Goal: Task Accomplishment & Management: Manage account settings

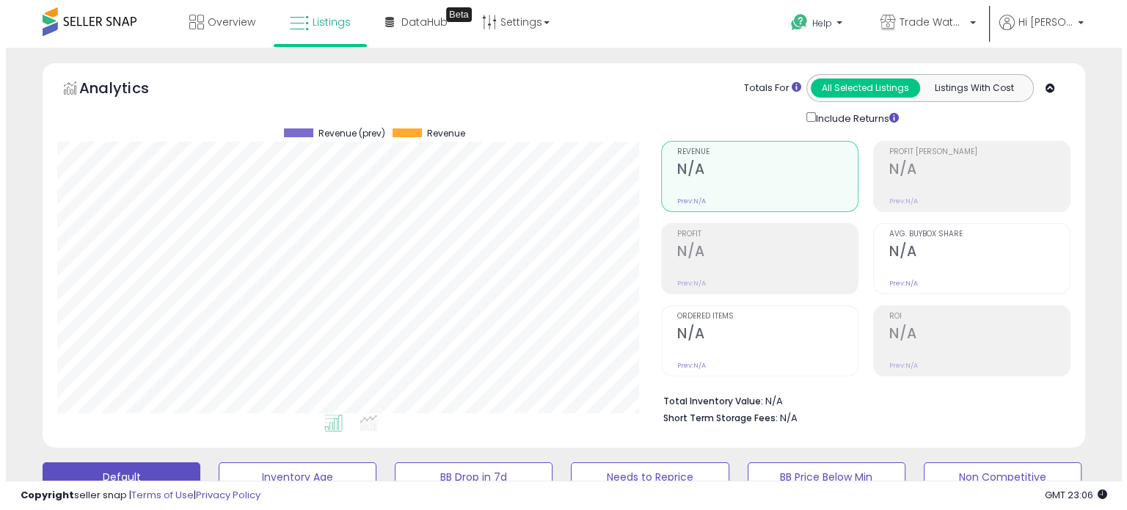
scroll to position [421, 0]
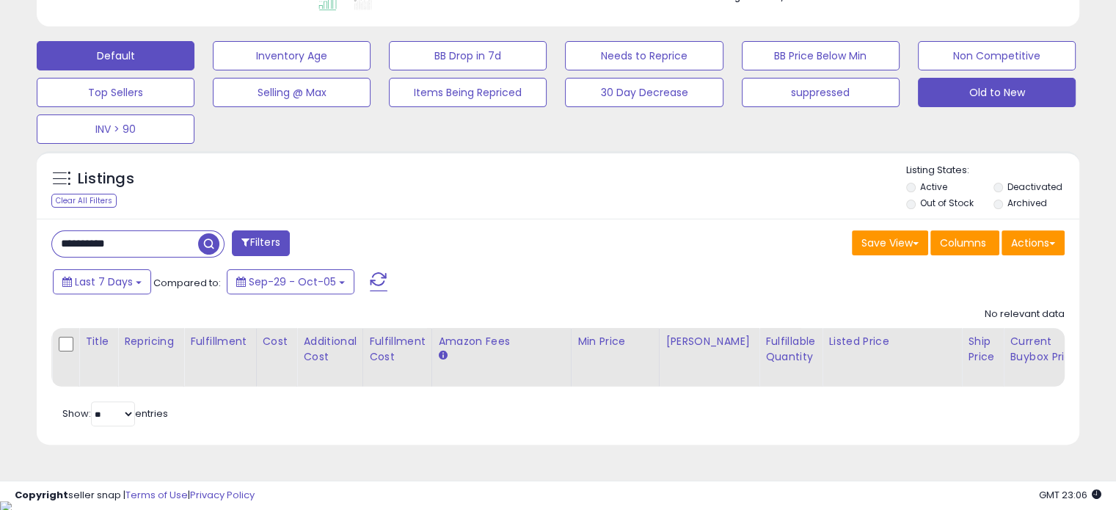
click at [981, 85] on button "Old to New" at bounding box center [997, 92] width 158 height 29
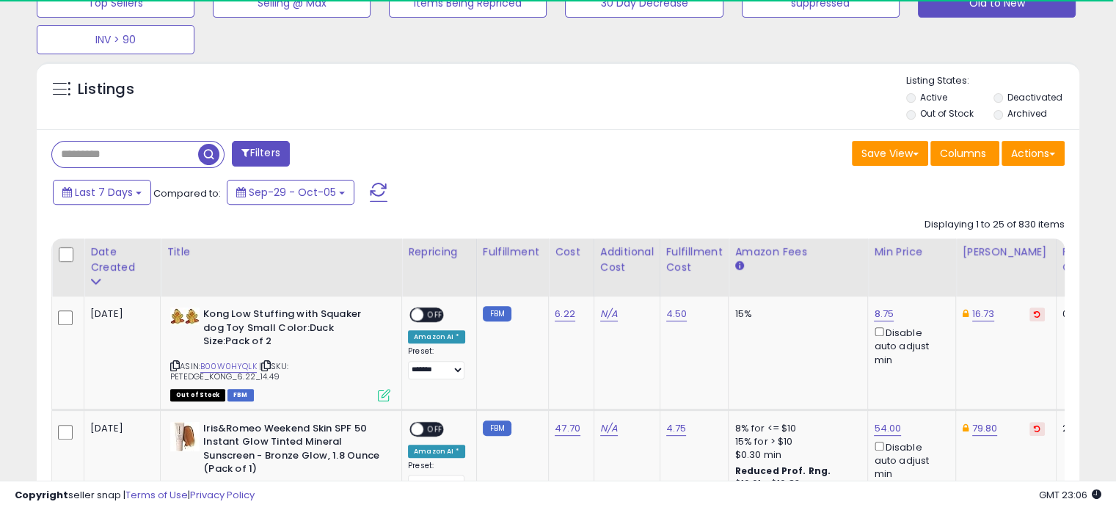
scroll to position [517, 0]
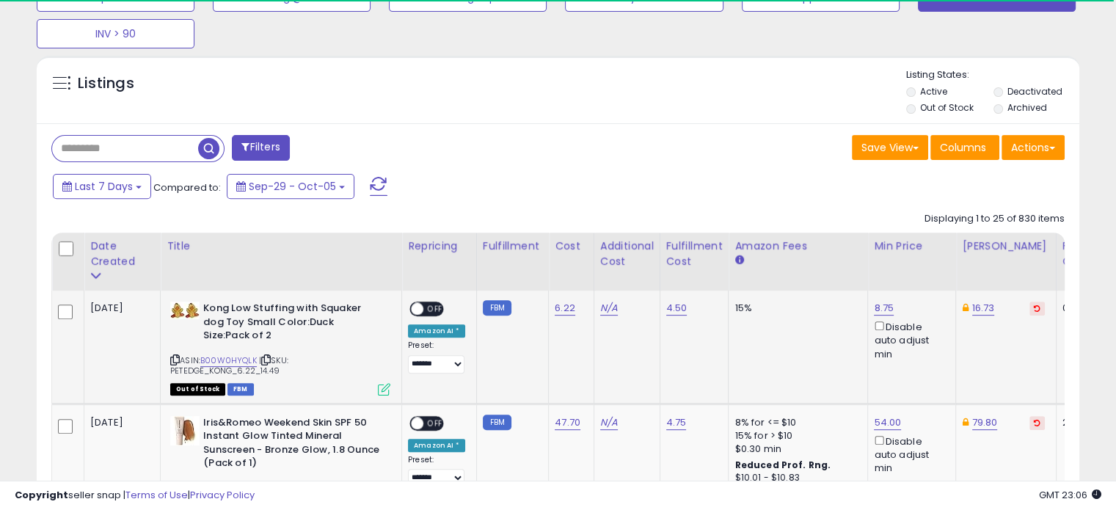
click at [269, 356] on icon at bounding box center [266, 360] width 10 height 8
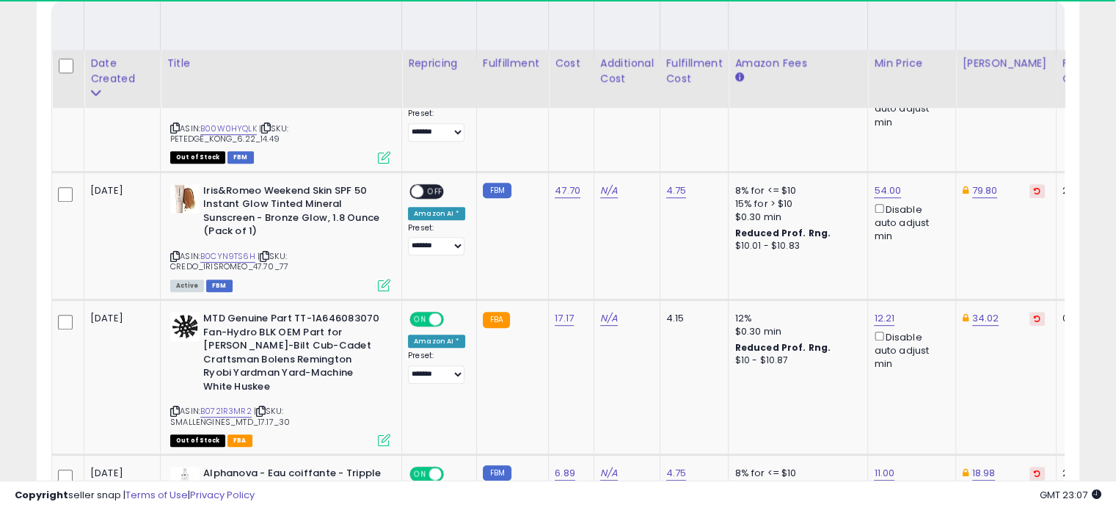
scroll to position [798, 0]
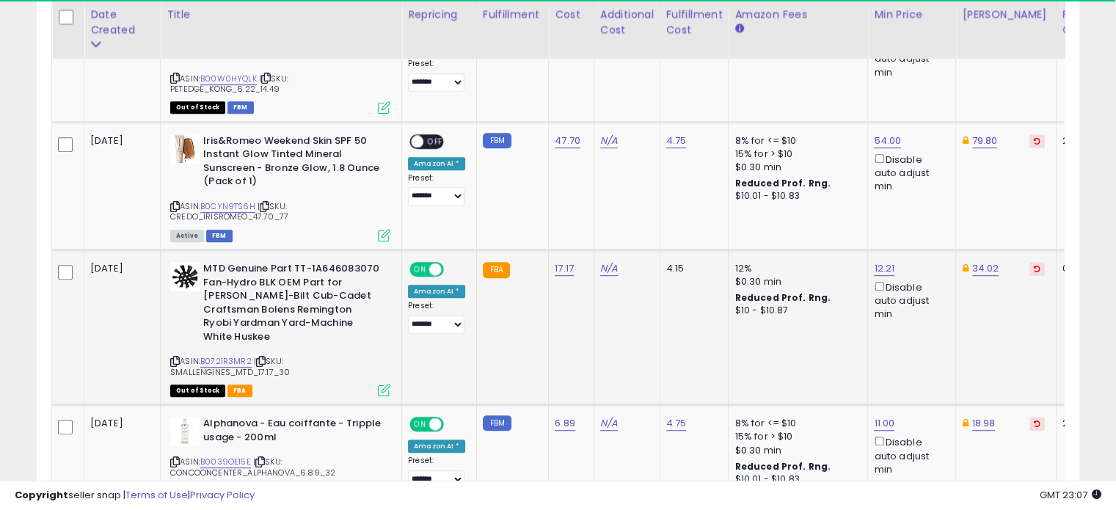
click at [264, 357] on icon at bounding box center [261, 361] width 10 height 8
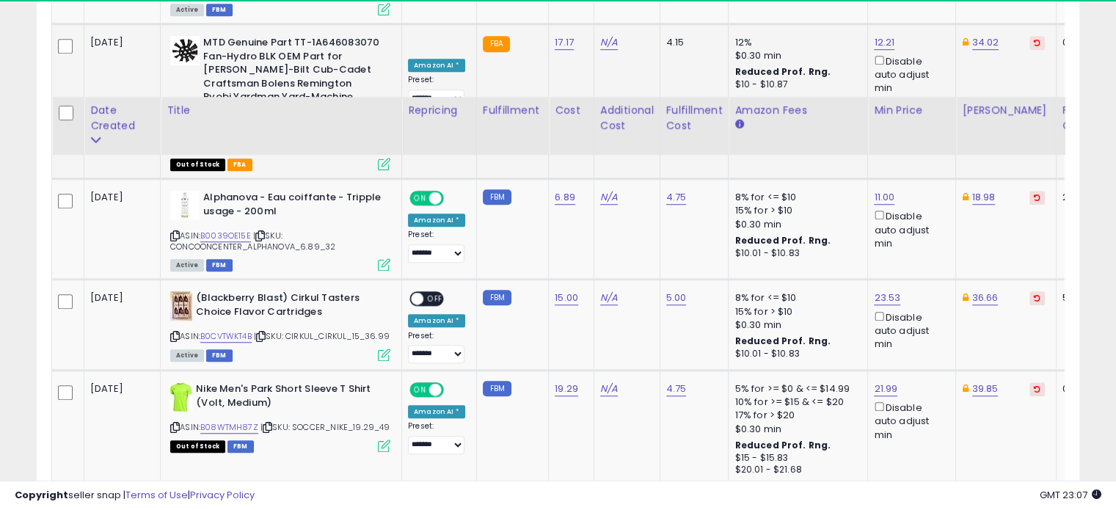
scroll to position [1122, 0]
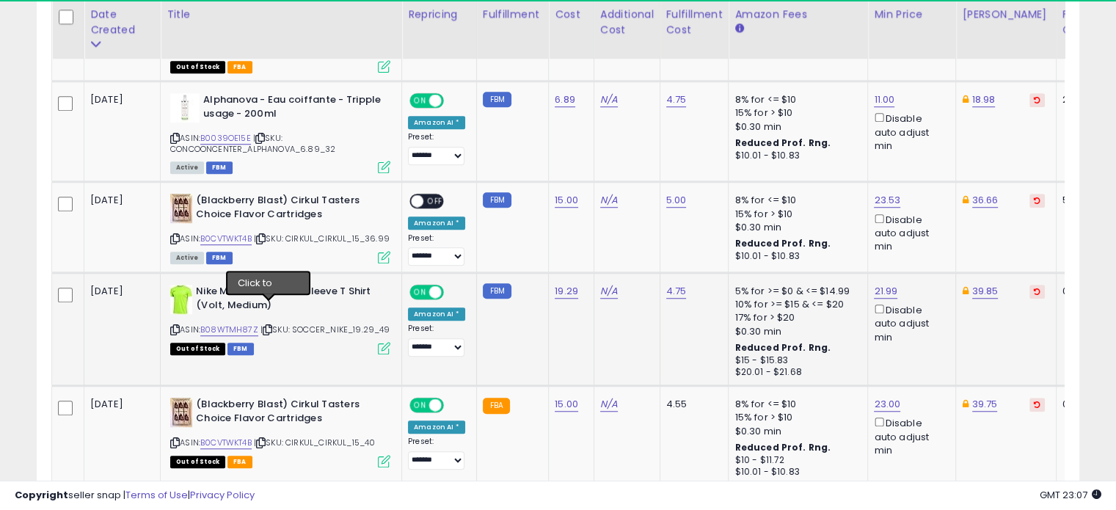
click at [265, 326] on icon at bounding box center [268, 330] width 10 height 8
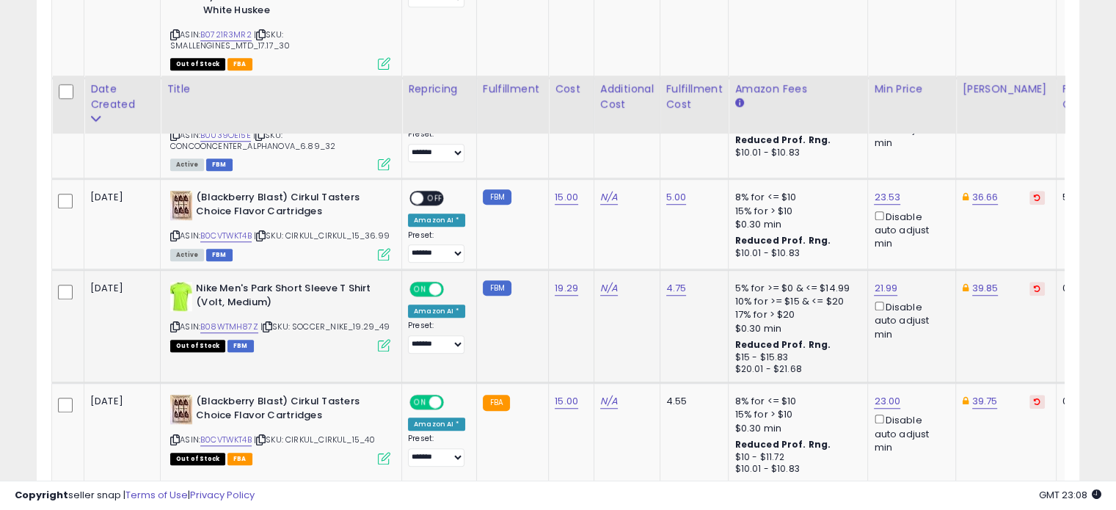
scroll to position [1211, 0]
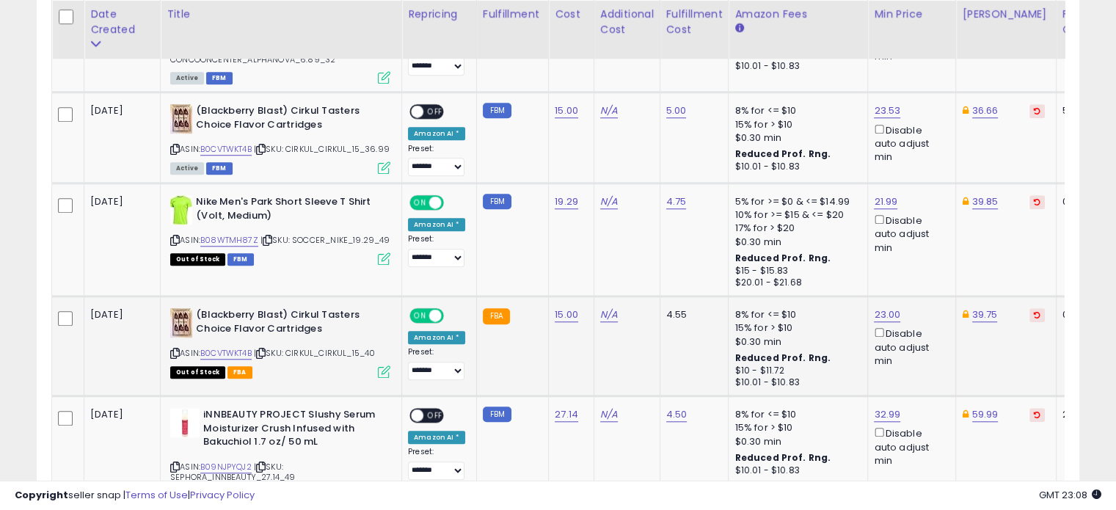
click at [266, 349] on icon at bounding box center [261, 353] width 10 height 8
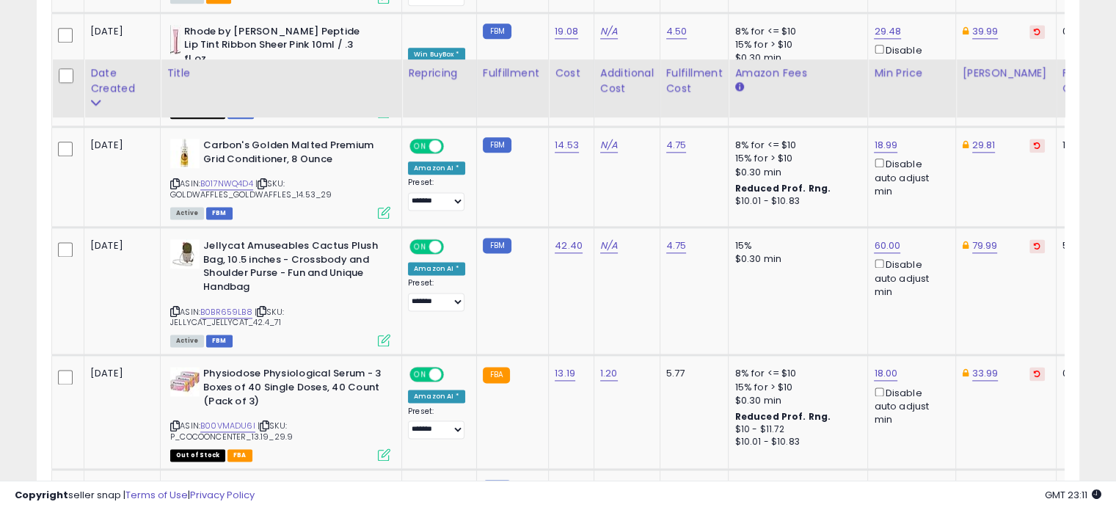
scroll to position [2004, 0]
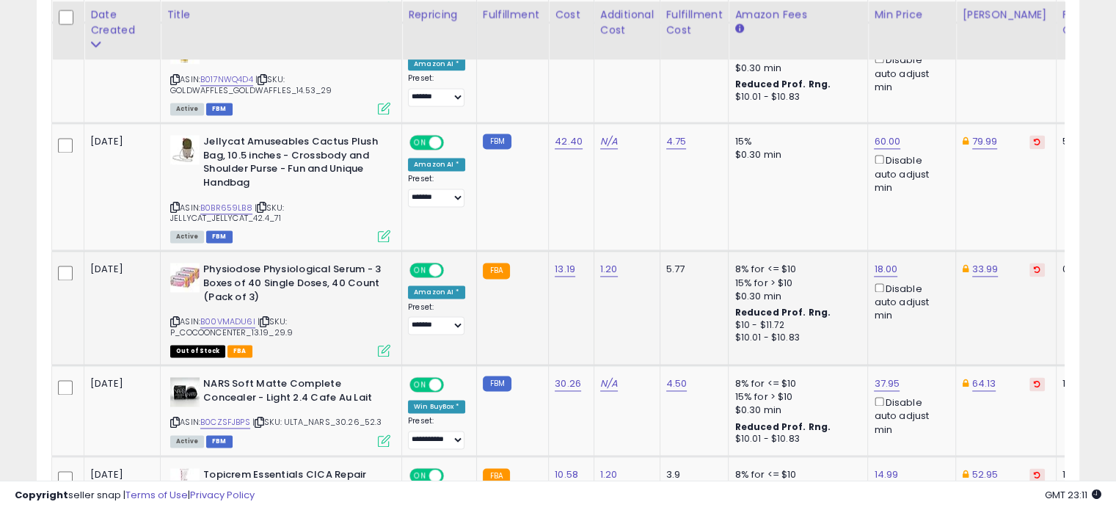
click at [264, 315] on span "| SKU: P_COCOONCENTER_13.19_29.9" at bounding box center [231, 326] width 123 height 22
click at [264, 318] on icon at bounding box center [265, 322] width 10 height 8
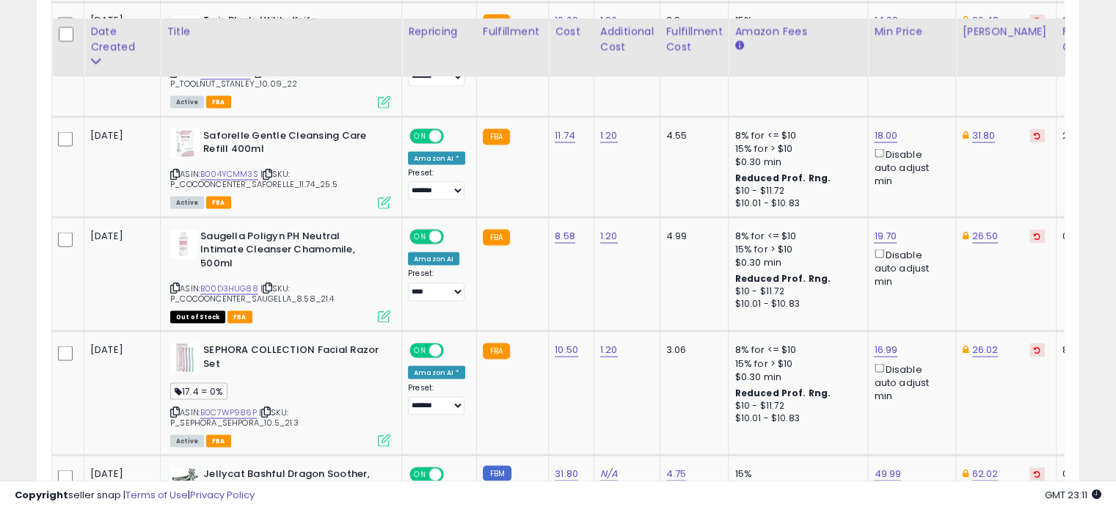
scroll to position [2727, 0]
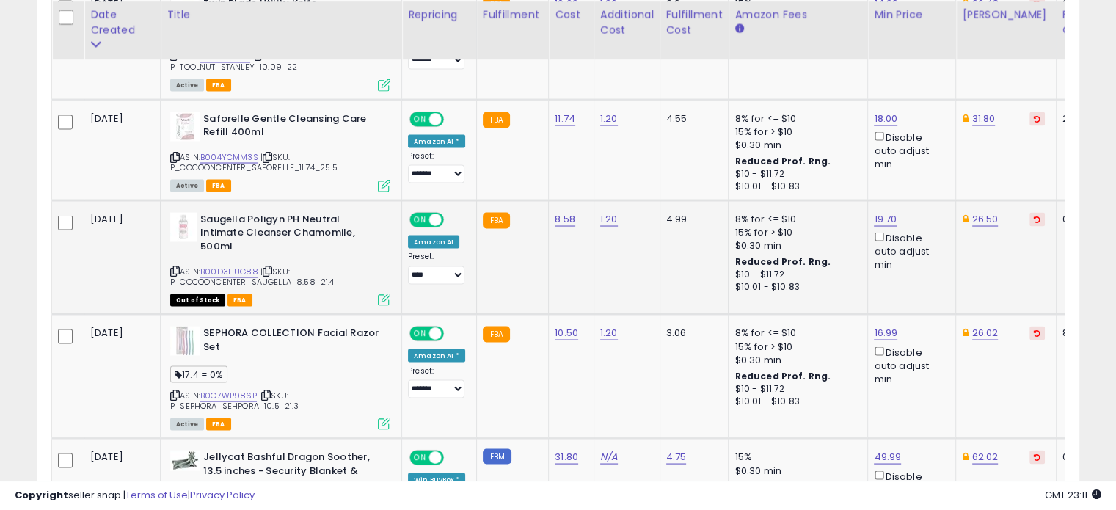
click at [267, 266] on icon at bounding box center [268, 270] width 10 height 8
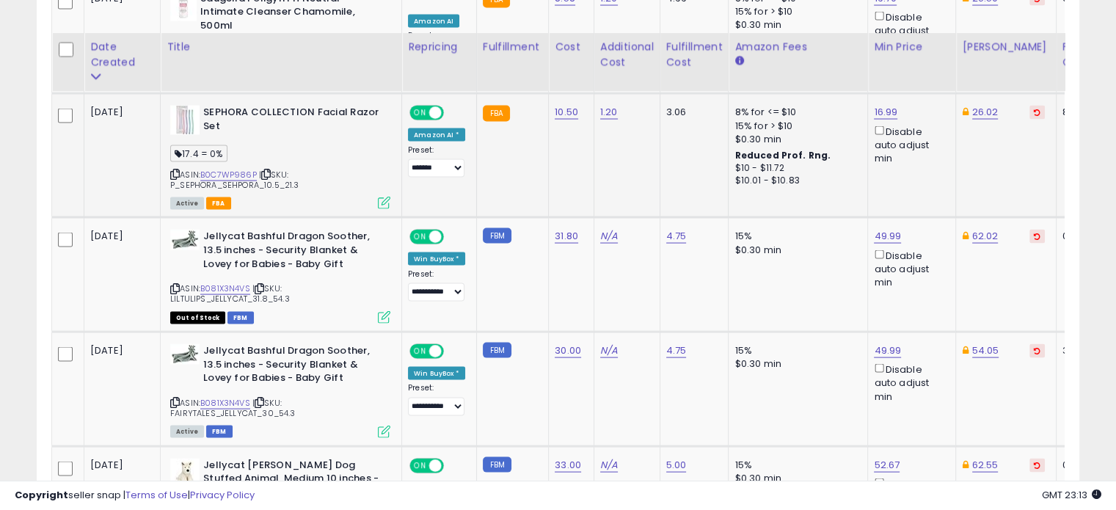
scroll to position [3003, 0]
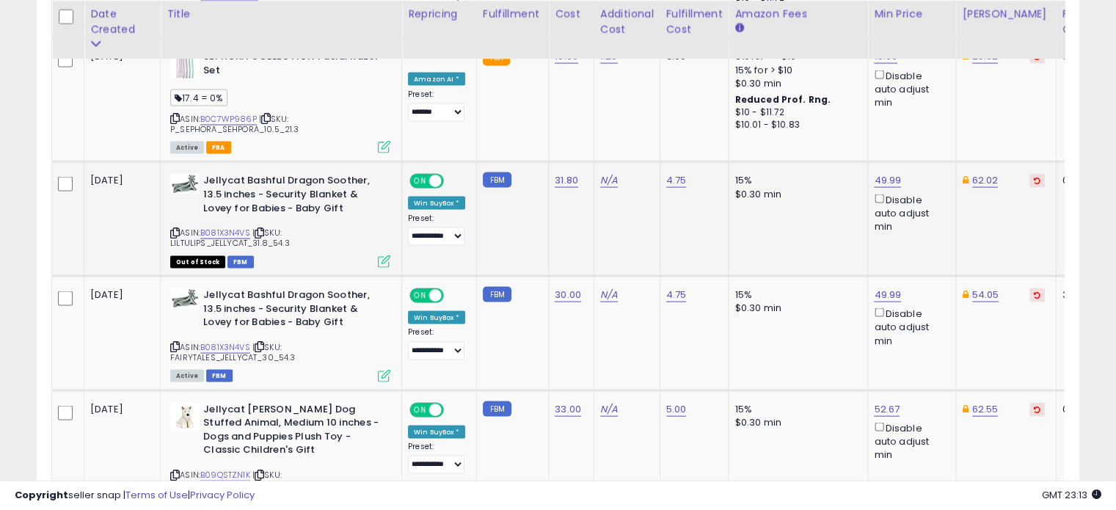
click at [263, 174] on div "ASIN: B081X3N4VS | SKU: LILTULIPS_JELLYCAT_31.8_54.3 Out of Stock FBM" at bounding box center [280, 220] width 220 height 92
click at [261, 229] on icon at bounding box center [260, 233] width 10 height 8
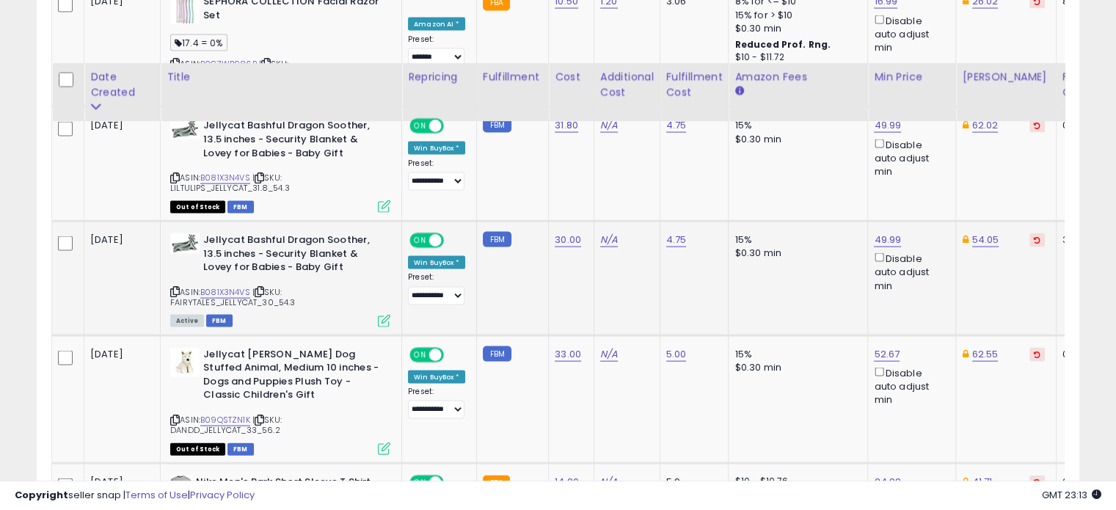
scroll to position [3219, 0]
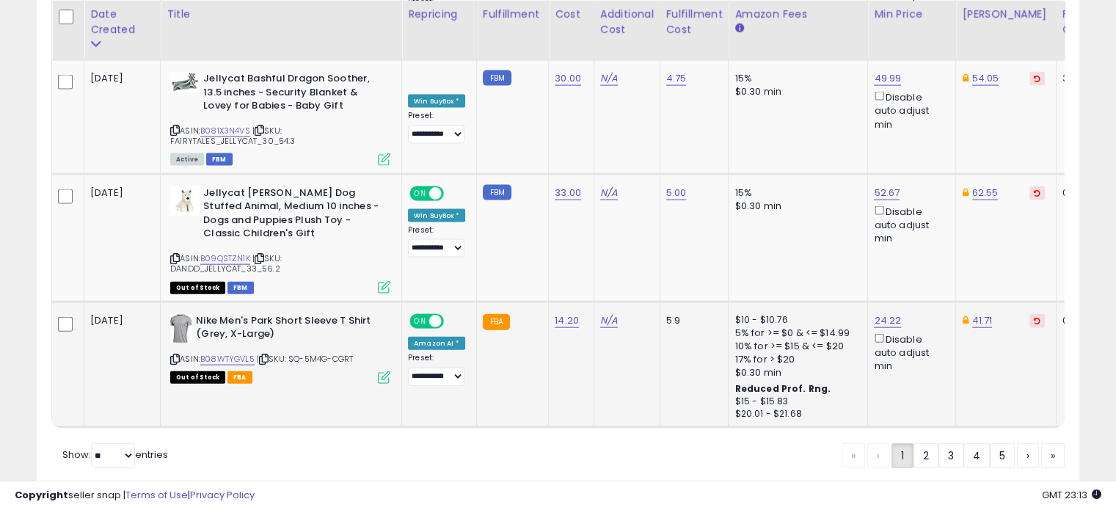
click at [269, 355] on icon at bounding box center [264, 359] width 10 height 8
click at [917, 443] on link "2" at bounding box center [925, 455] width 25 height 25
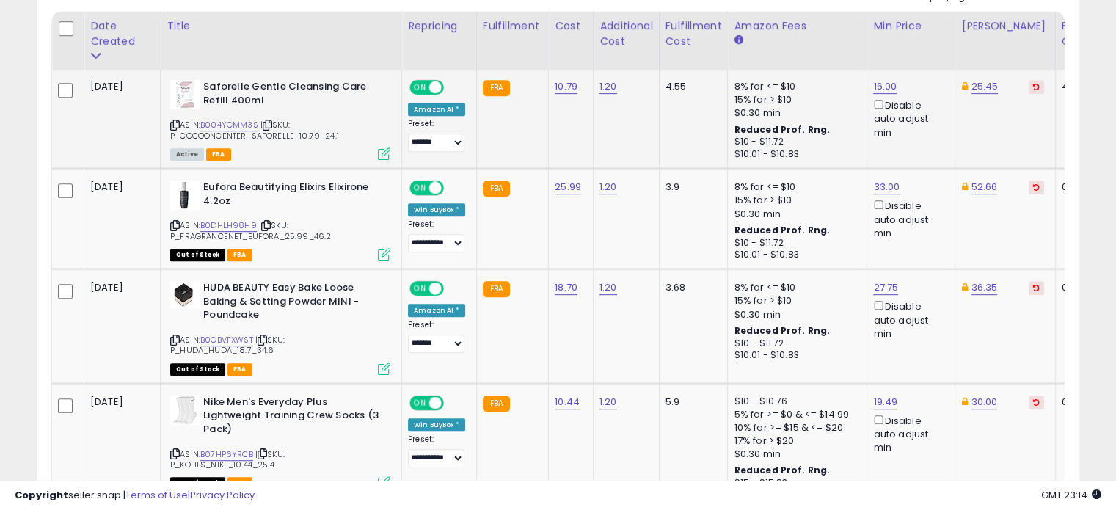
scroll to position [802, 0]
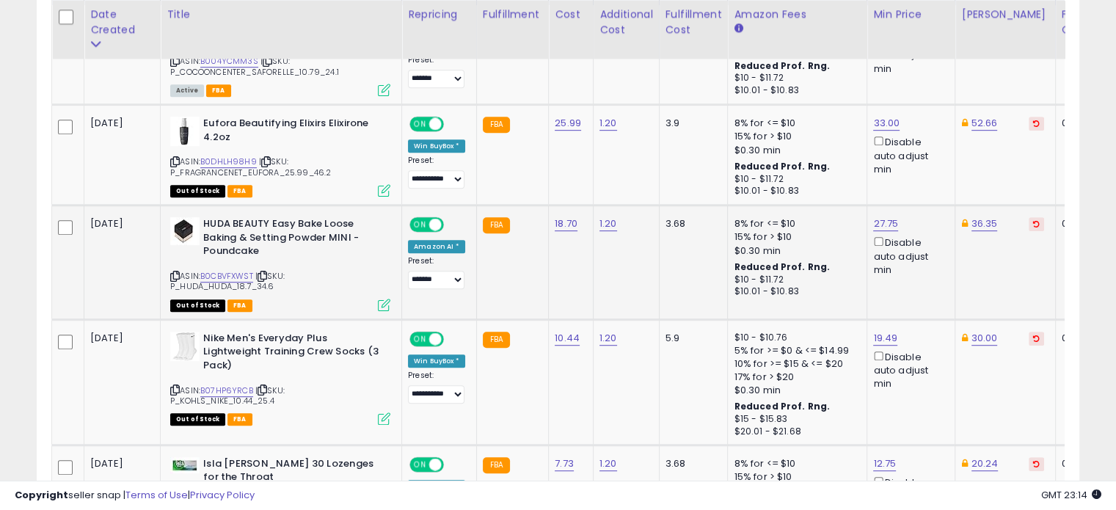
click at [267, 272] on icon at bounding box center [263, 276] width 10 height 8
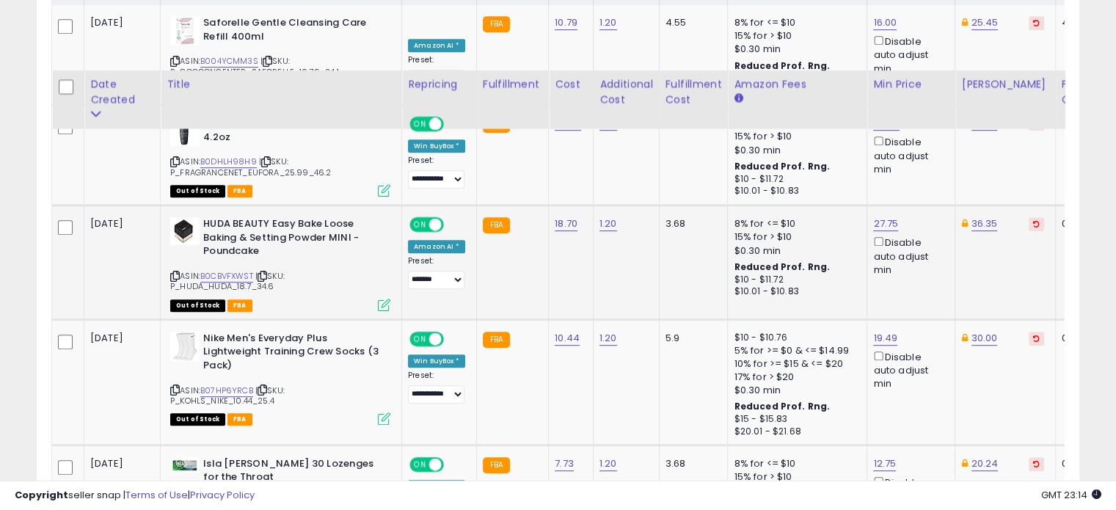
scroll to position [942, 0]
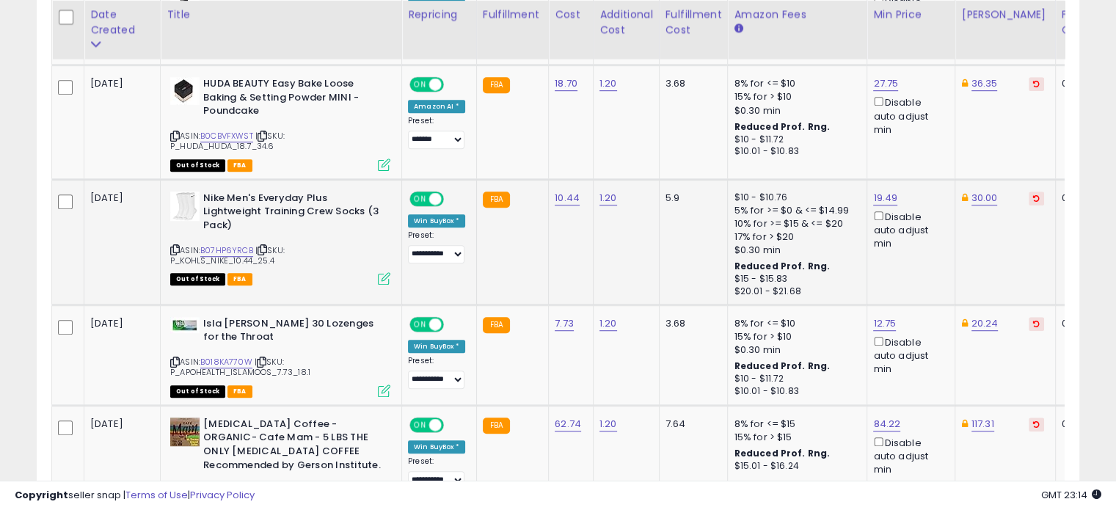
click at [266, 246] on icon at bounding box center [263, 250] width 10 height 8
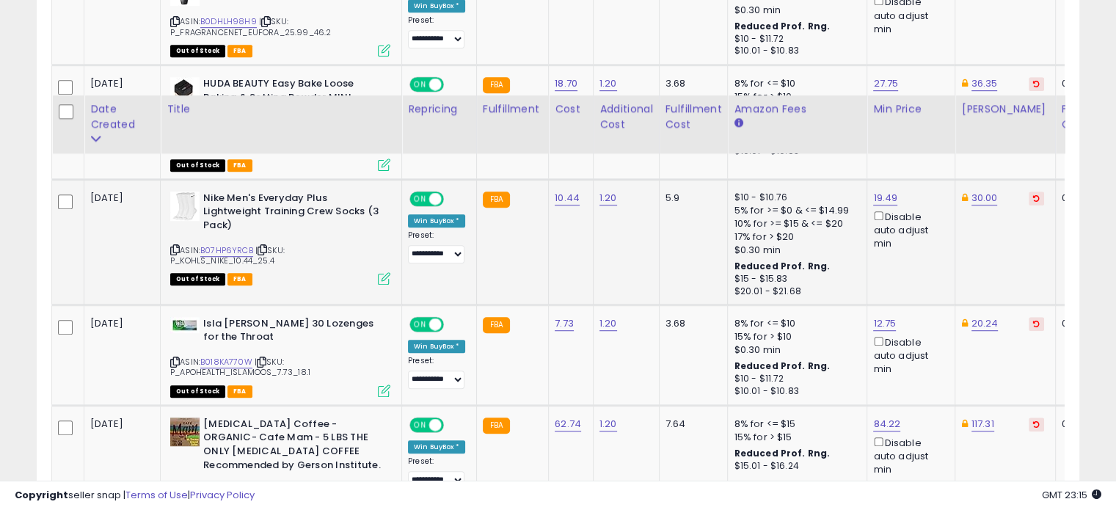
scroll to position [1037, 0]
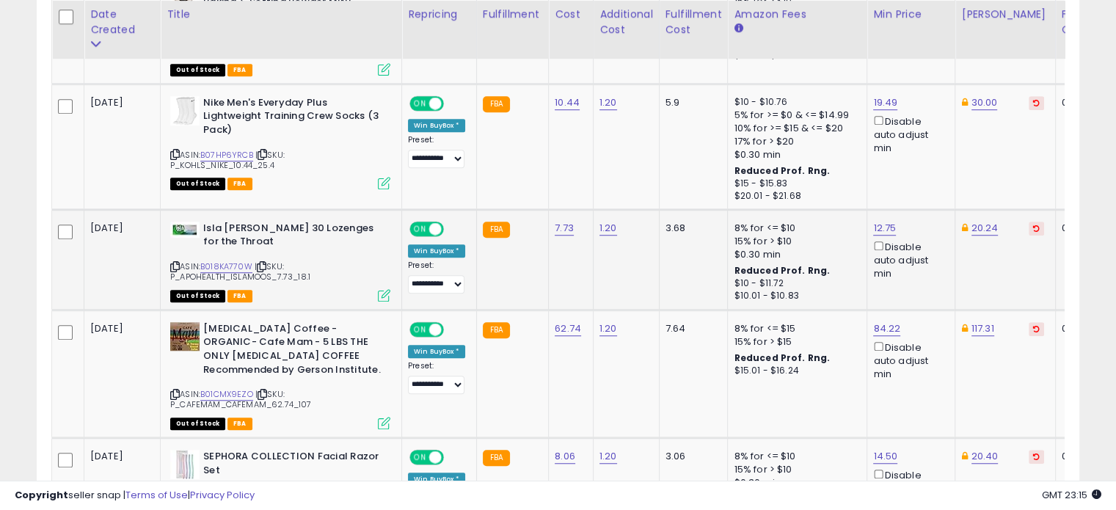
click at [266, 263] on icon at bounding box center [262, 267] width 10 height 8
click at [267, 393] on icon at bounding box center [263, 394] width 10 height 8
drag, startPoint x: 666, startPoint y: 116, endPoint x: 541, endPoint y: 258, distance: 189.2
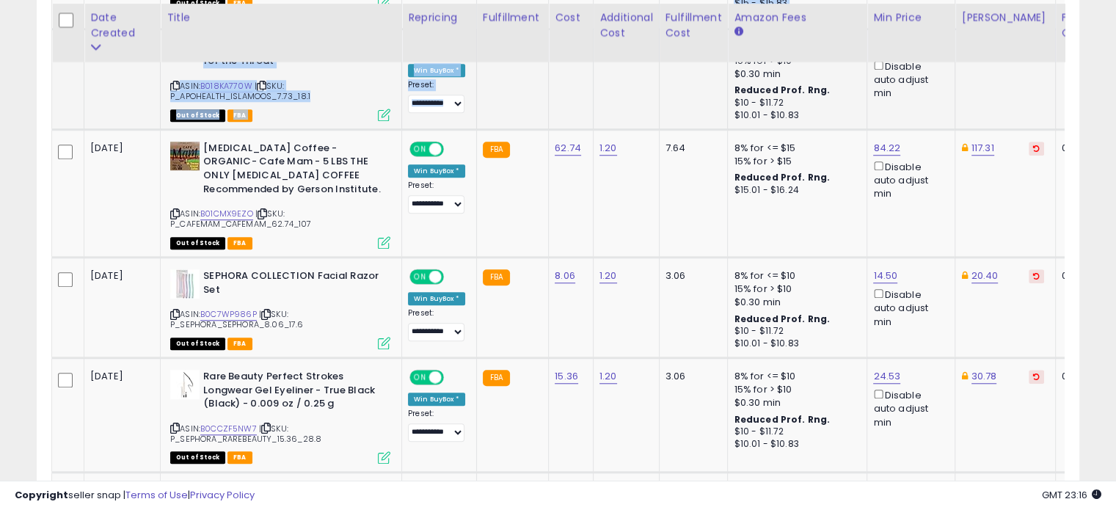
scroll to position [1222, 0]
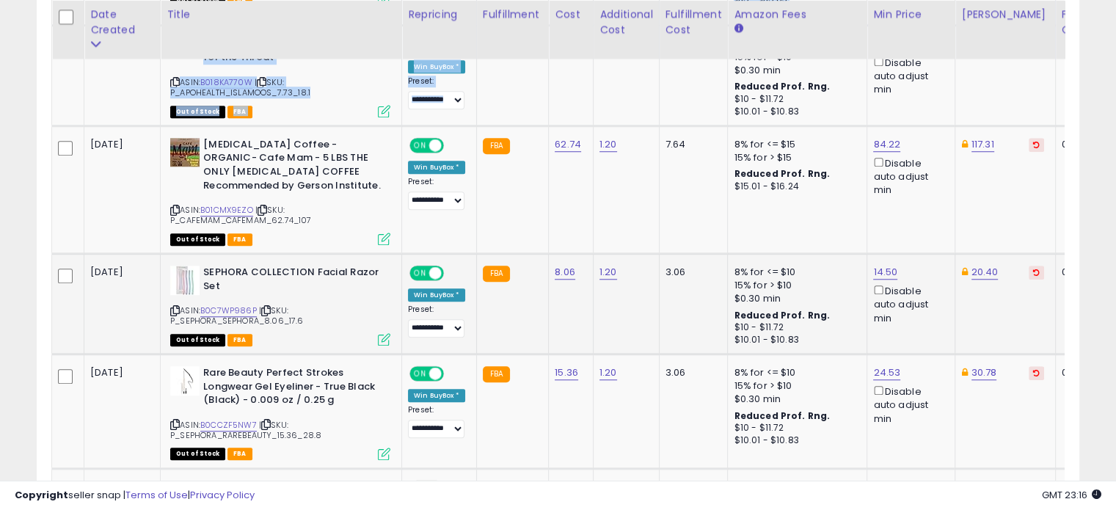
click at [269, 307] on icon at bounding box center [266, 311] width 10 height 8
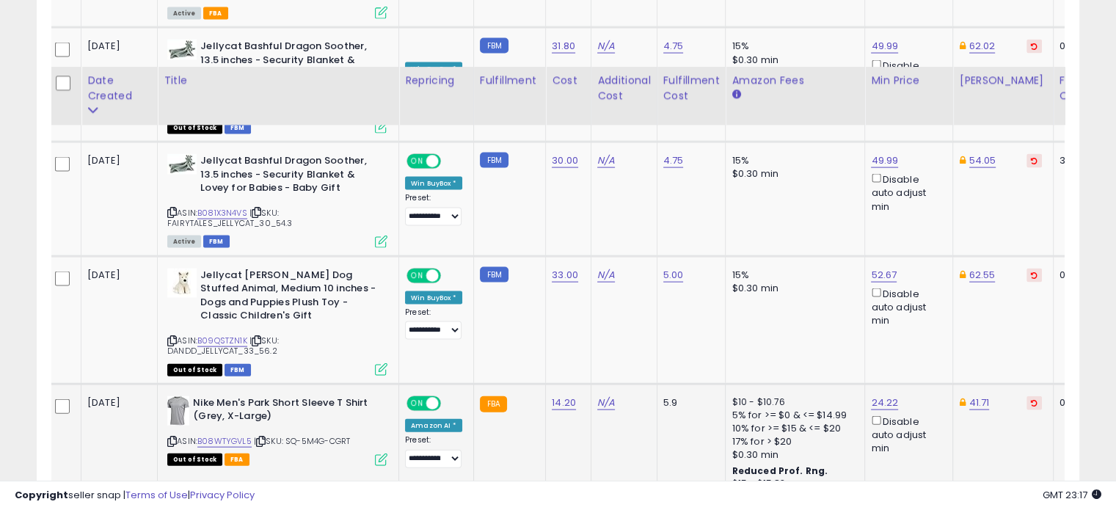
scroll to position [3219, 0]
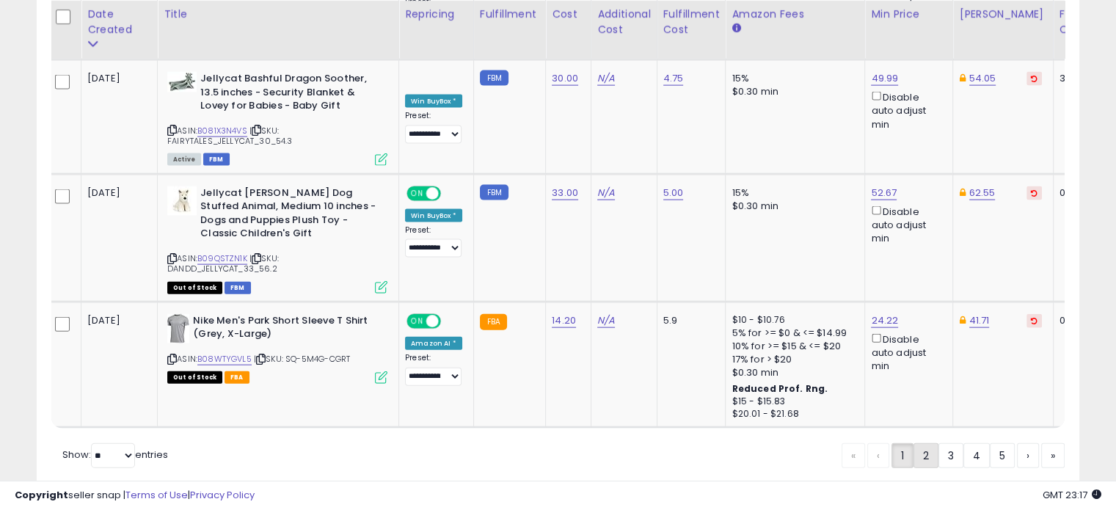
click at [925, 443] on link "2" at bounding box center [925, 455] width 25 height 25
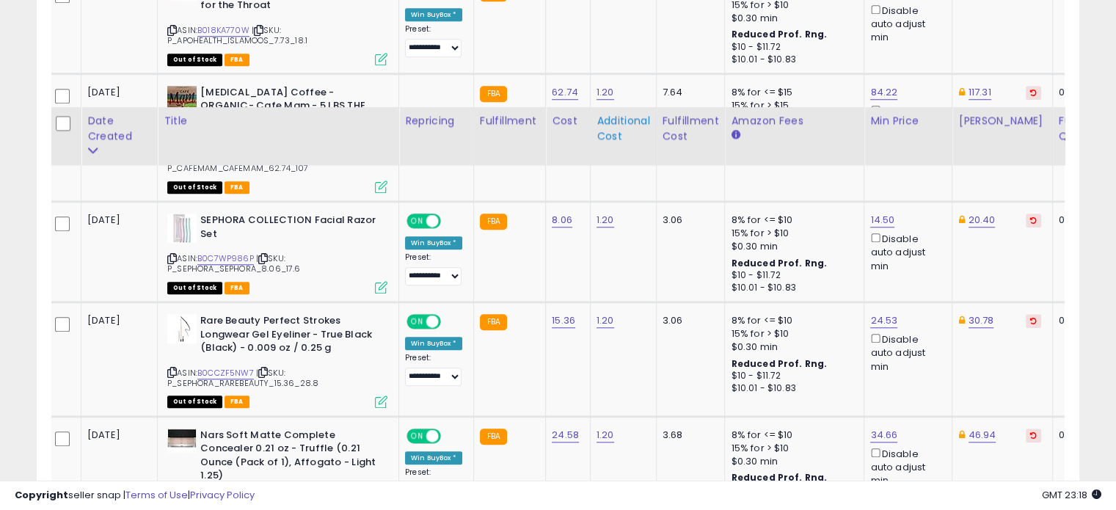
scroll to position [1380, 0]
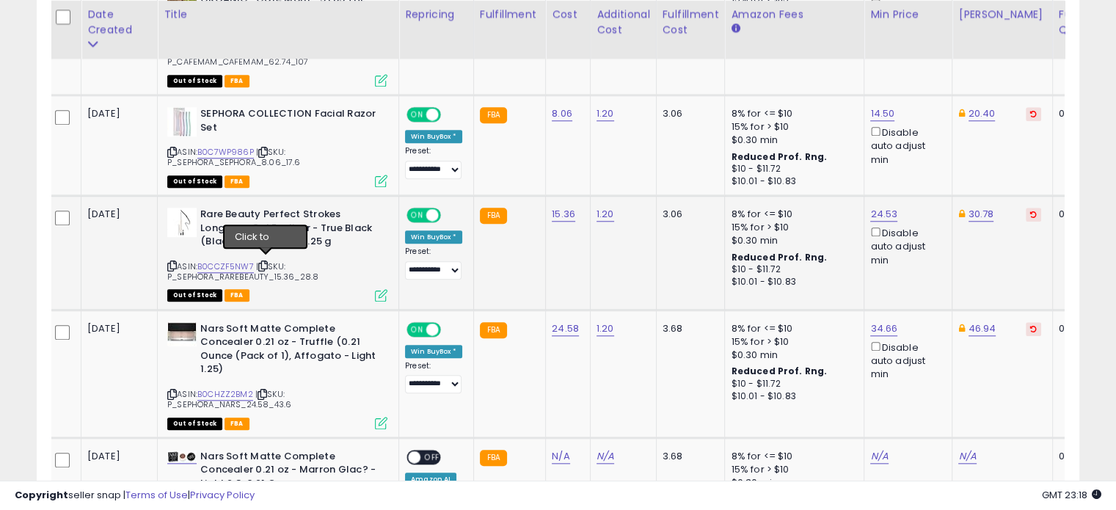
click at [263, 262] on icon at bounding box center [263, 266] width 10 height 8
click at [261, 390] on icon at bounding box center [263, 394] width 10 height 8
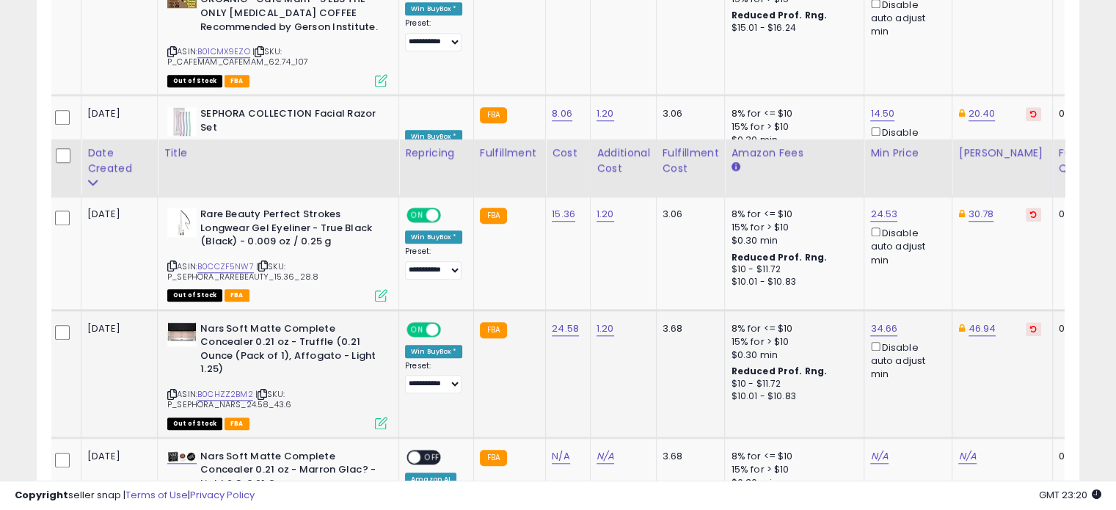
scroll to position [1520, 0]
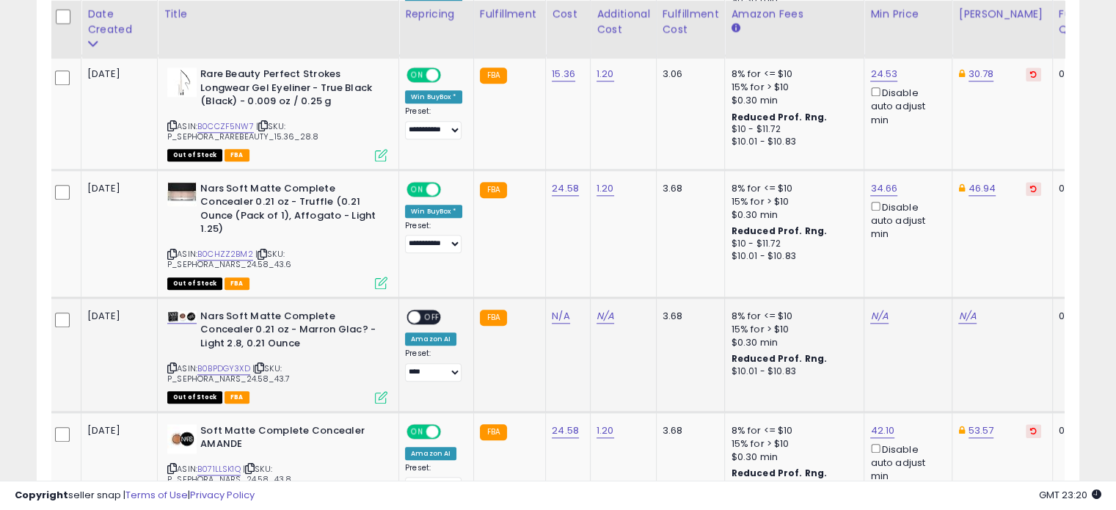
click at [261, 364] on icon at bounding box center [260, 368] width 10 height 8
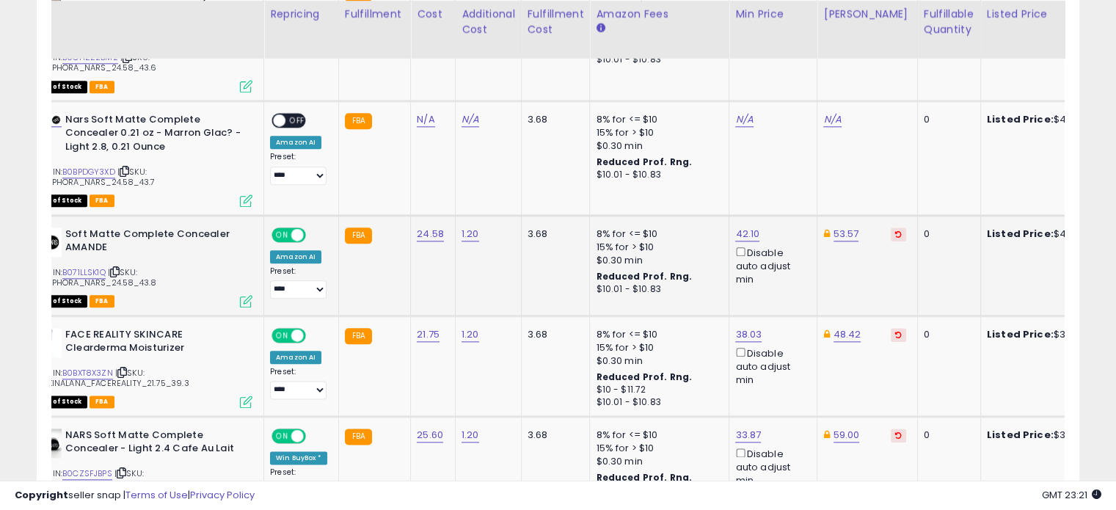
scroll to position [0, 79]
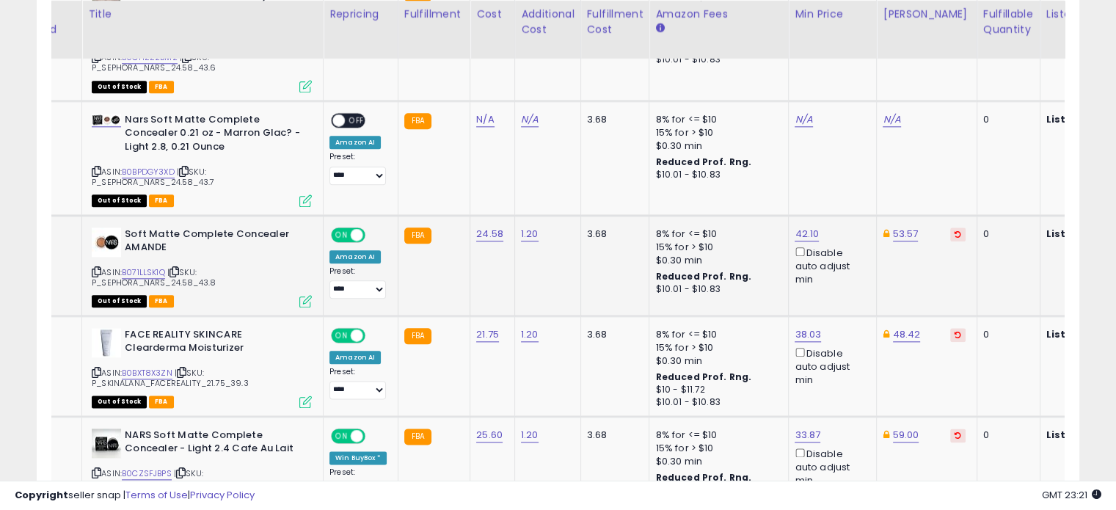
click at [178, 268] on icon at bounding box center [174, 272] width 10 height 8
click at [186, 368] on icon at bounding box center [182, 372] width 10 height 8
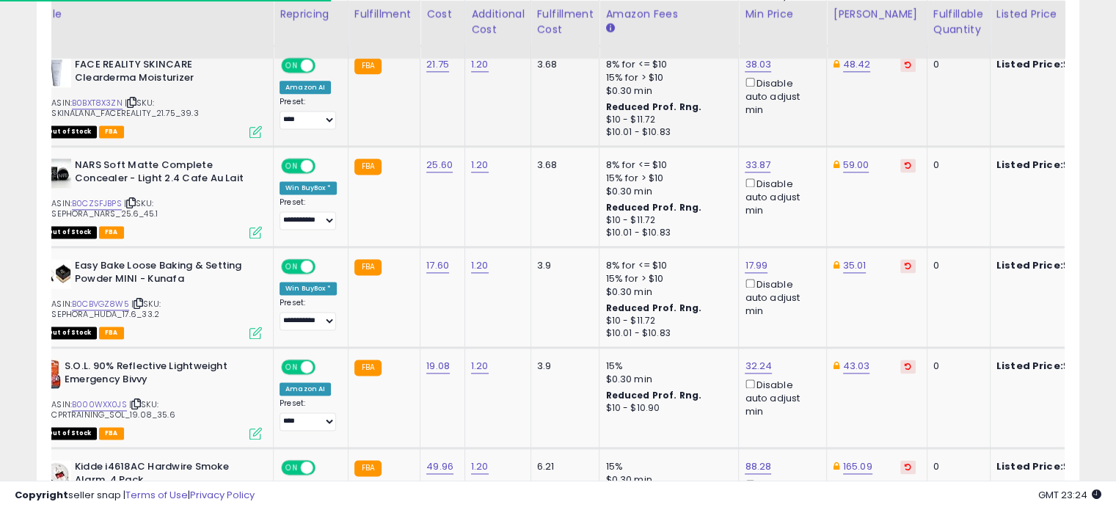
scroll to position [0, 100]
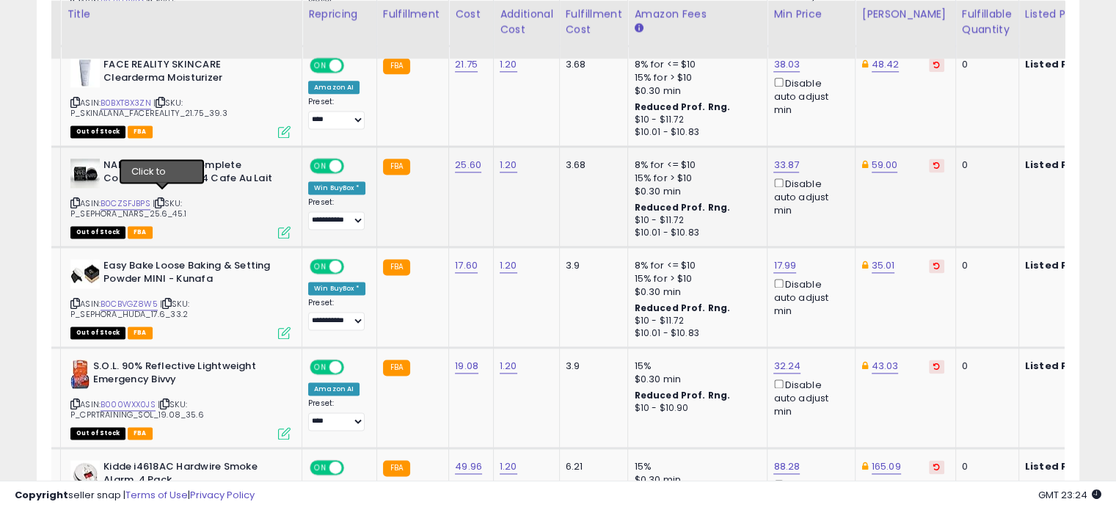
click at [164, 190] on div "ASIN: B0CZSFJBPS | SKU: P_SEPHORA_NARS_25.6_45.1 Out of Stock FBA" at bounding box center [180, 197] width 220 height 79
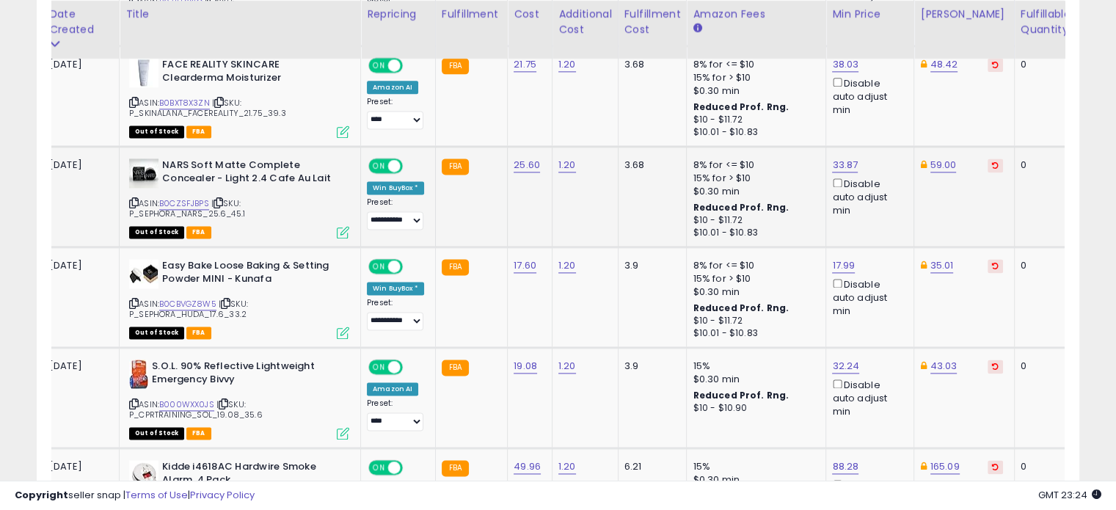
click at [219, 199] on icon at bounding box center [218, 203] width 10 height 8
click at [228, 400] on icon at bounding box center [224, 404] width 10 height 8
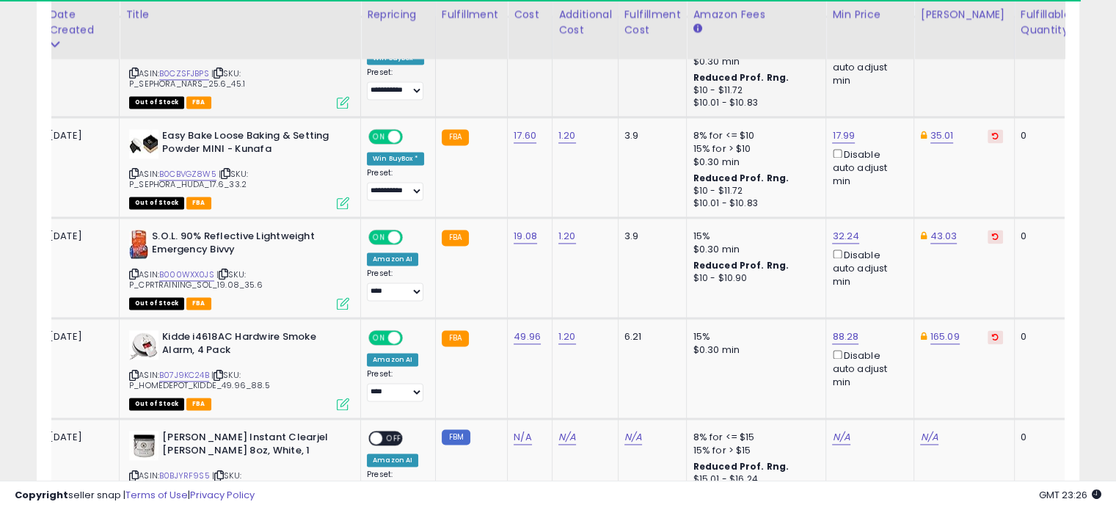
scroll to position [2131, 0]
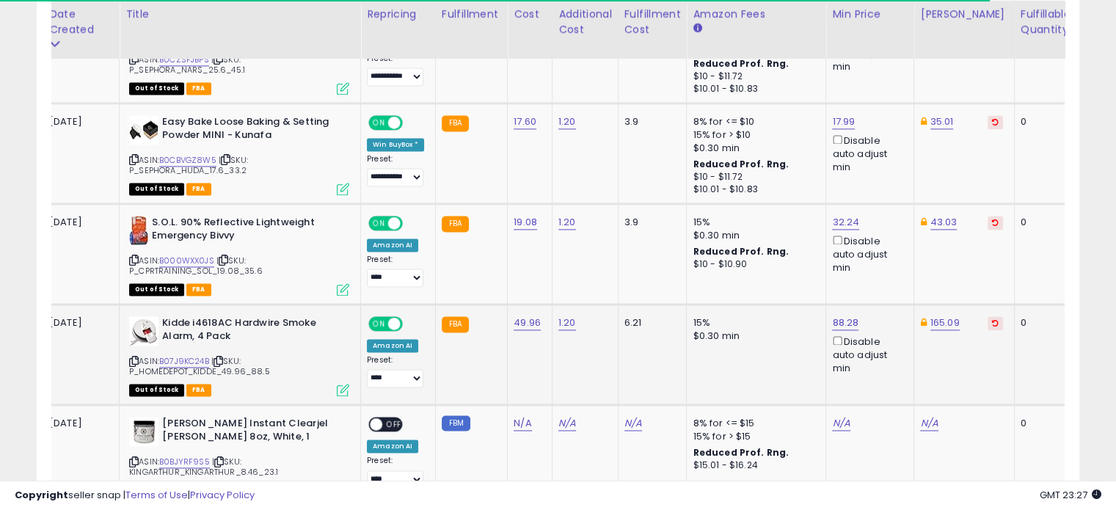
click at [223, 357] on icon at bounding box center [218, 361] width 10 height 8
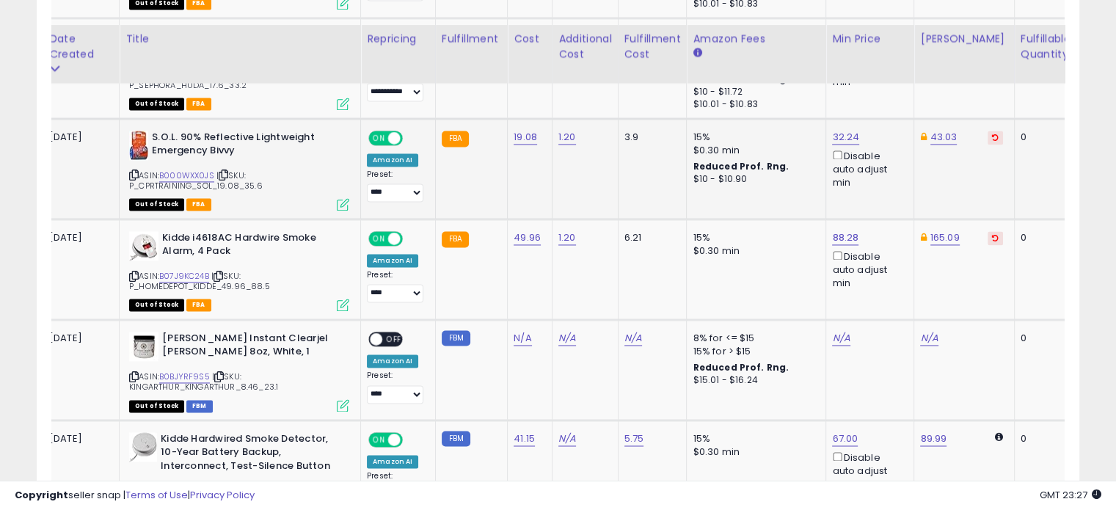
scroll to position [2240, 0]
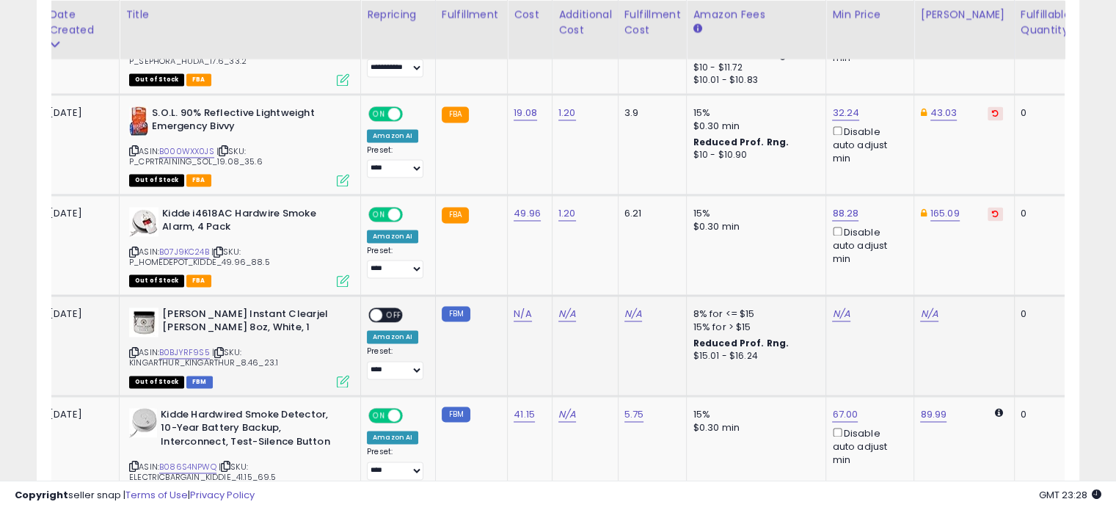
click at [217, 348] on icon at bounding box center [219, 352] width 10 height 8
click at [135, 348] on icon at bounding box center [134, 352] width 10 height 8
click at [222, 348] on icon at bounding box center [219, 352] width 10 height 8
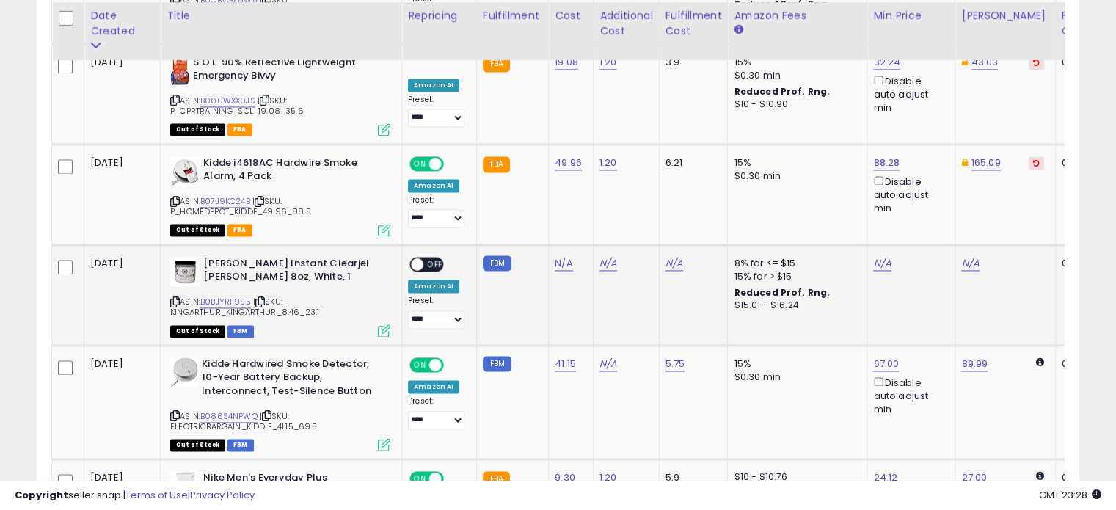
scroll to position [2292, 0]
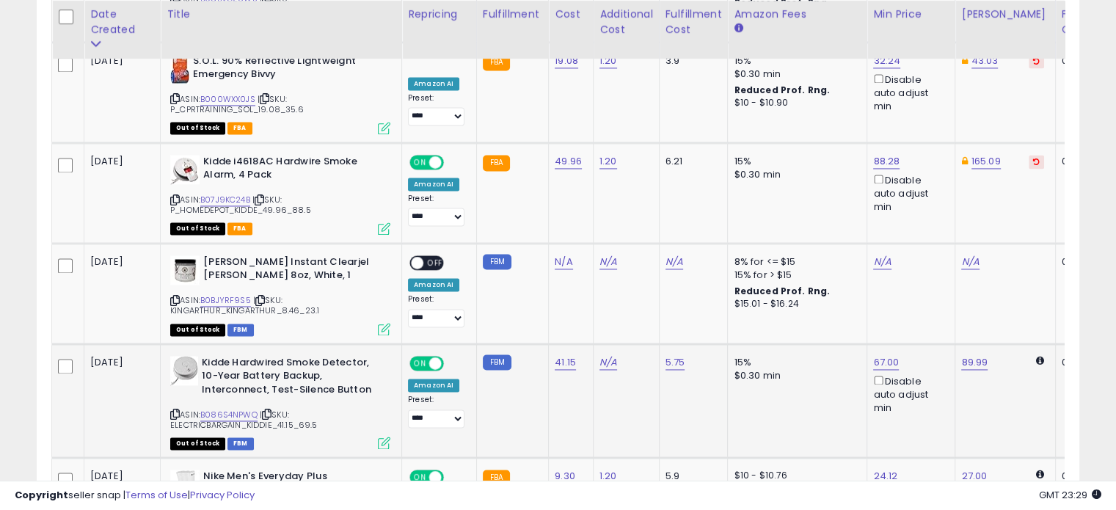
click at [270, 410] on icon at bounding box center [267, 414] width 10 height 8
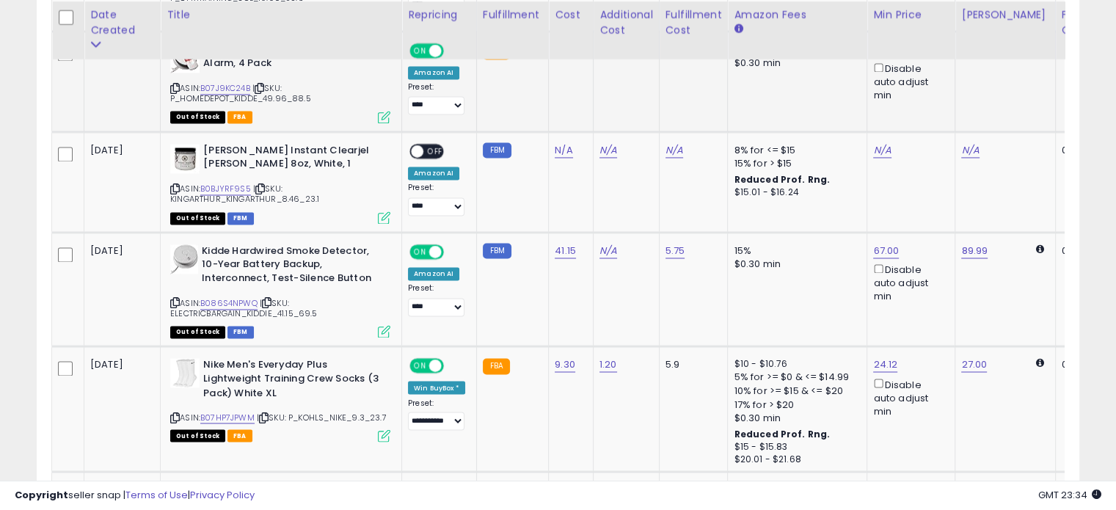
scroll to position [2428, 0]
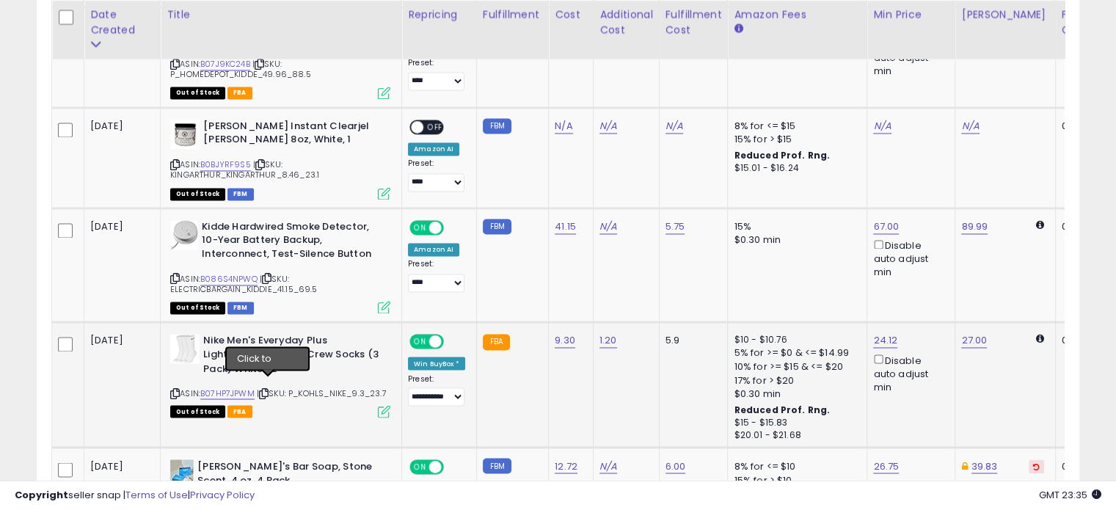
click at [269, 389] on icon at bounding box center [264, 393] width 10 height 8
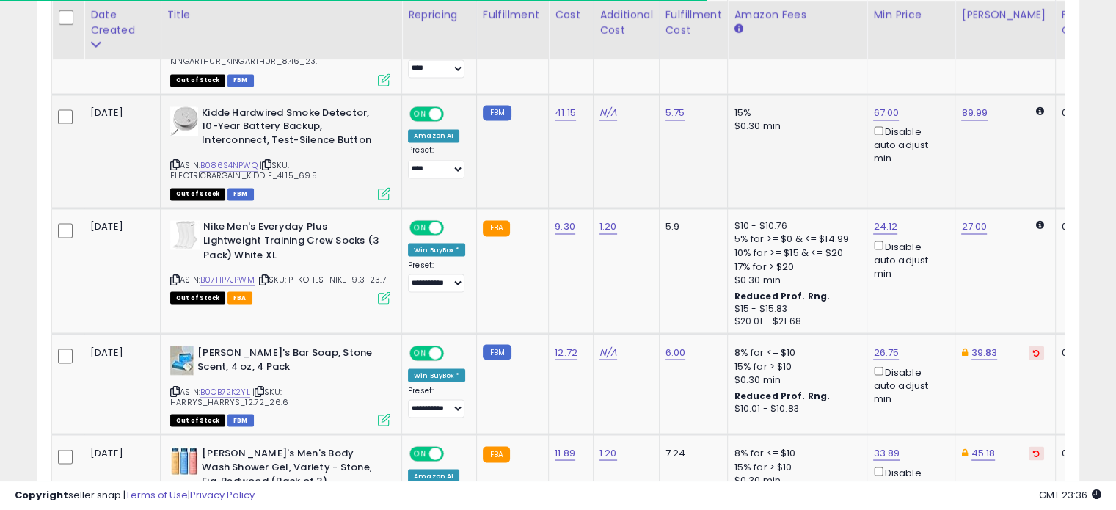
scroll to position [2551, 0]
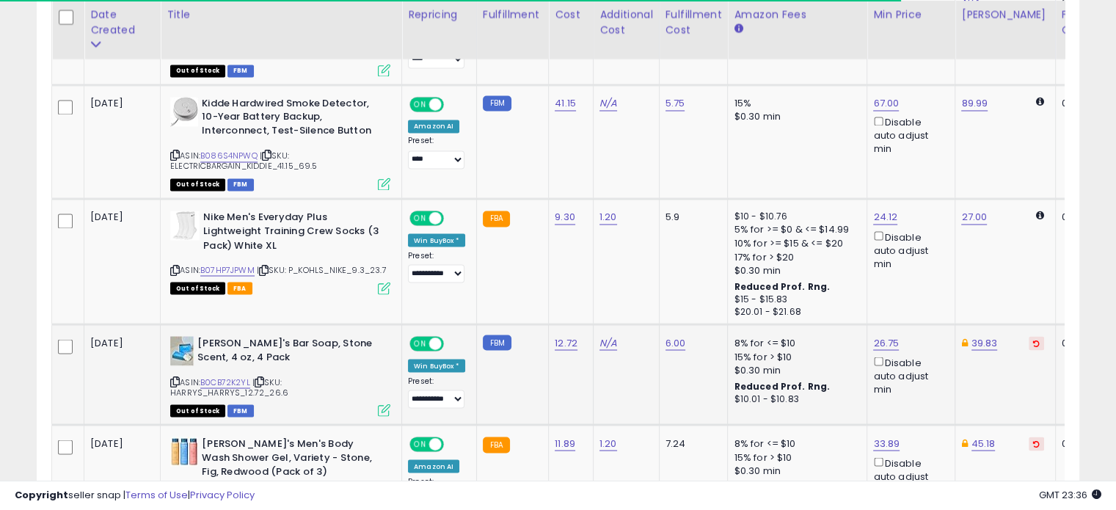
click at [264, 377] on icon at bounding box center [260, 381] width 10 height 8
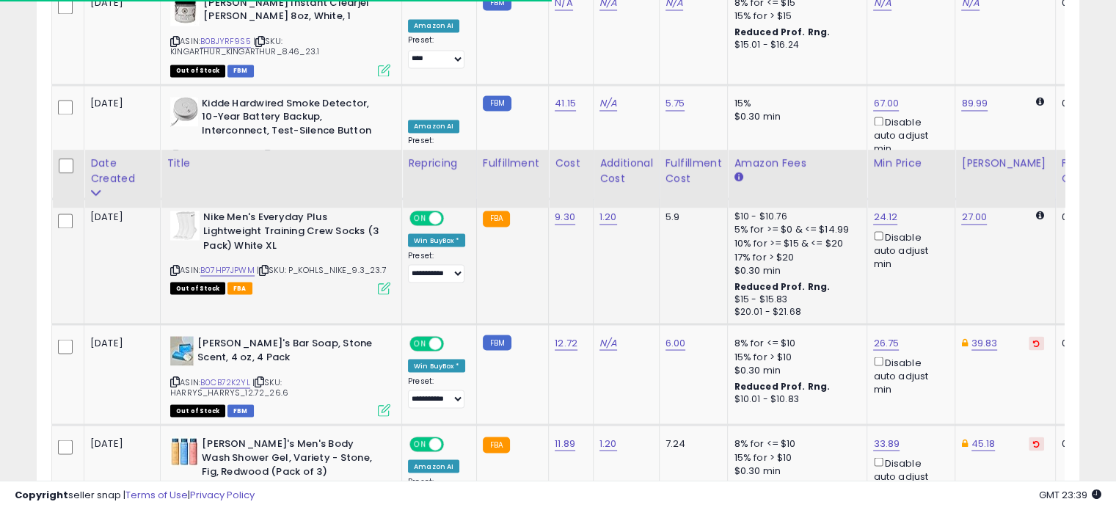
scroll to position [2700, 0]
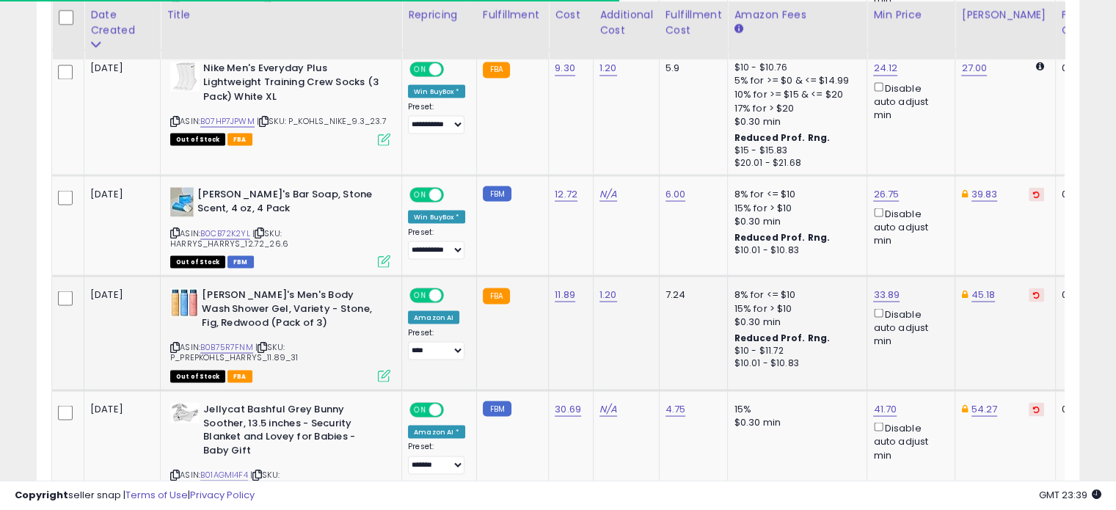
click at [264, 343] on icon at bounding box center [263, 347] width 10 height 8
click at [653, 337] on td "1.20" at bounding box center [626, 333] width 66 height 114
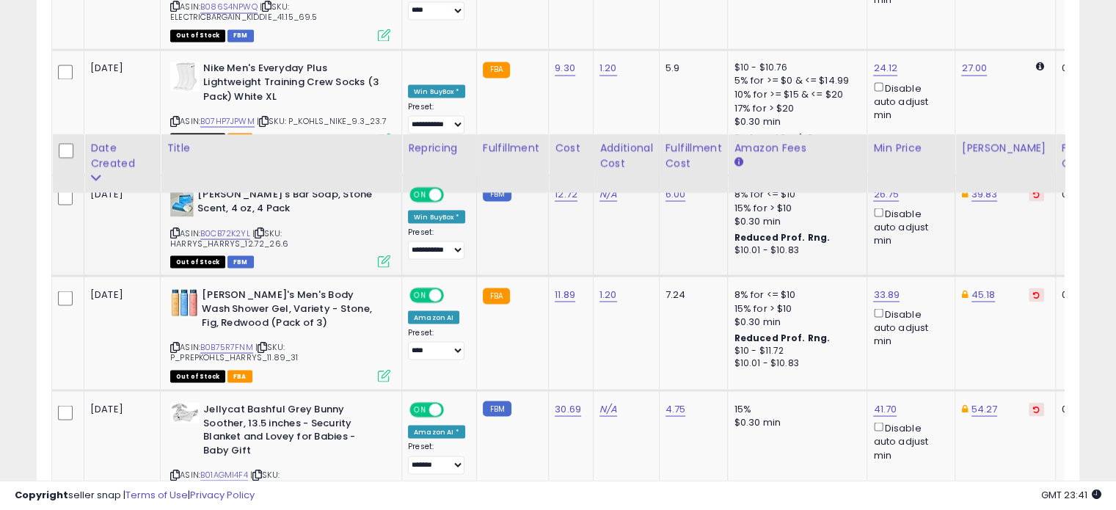
scroll to position [2835, 0]
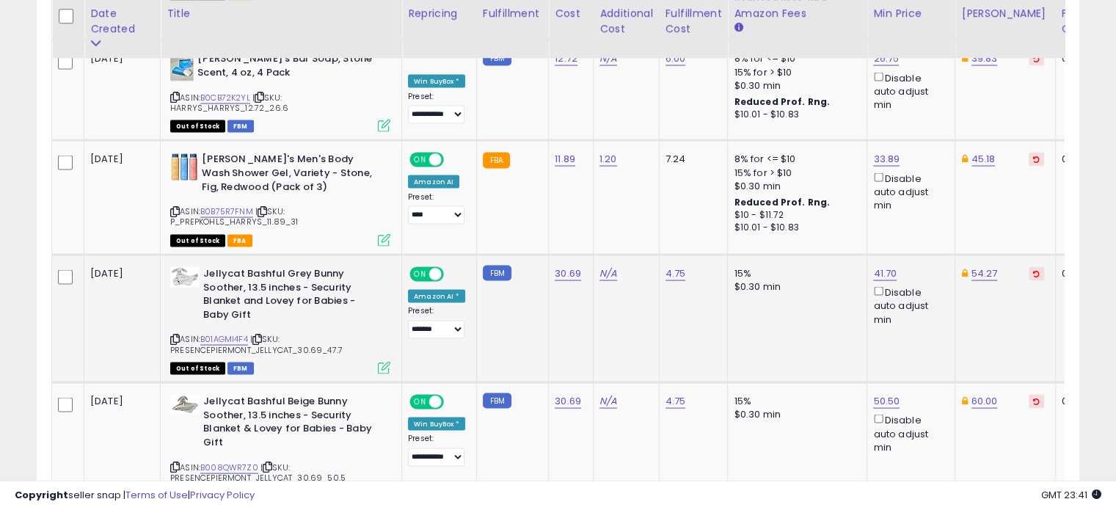
click at [260, 335] on icon at bounding box center [257, 339] width 10 height 8
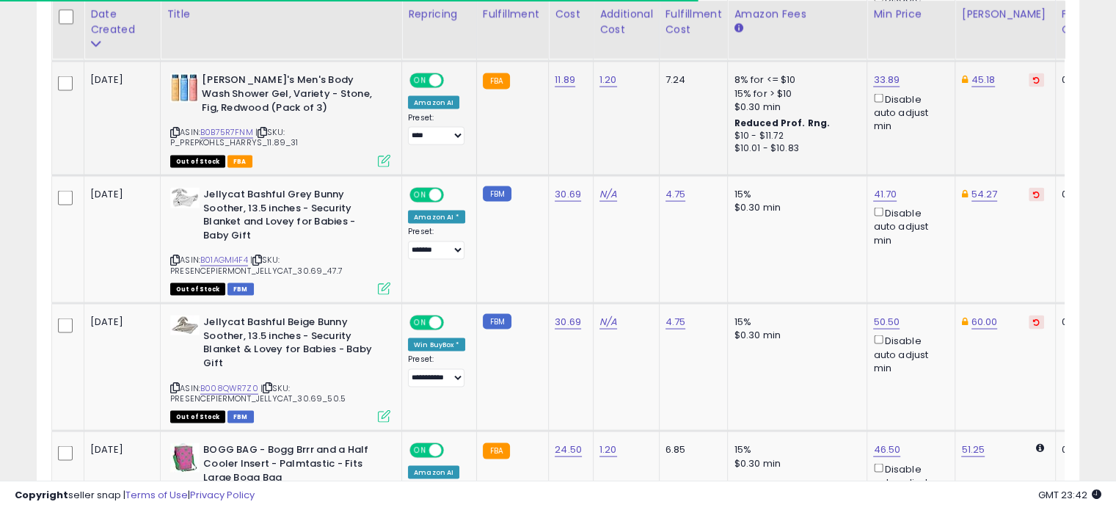
scroll to position [2915, 0]
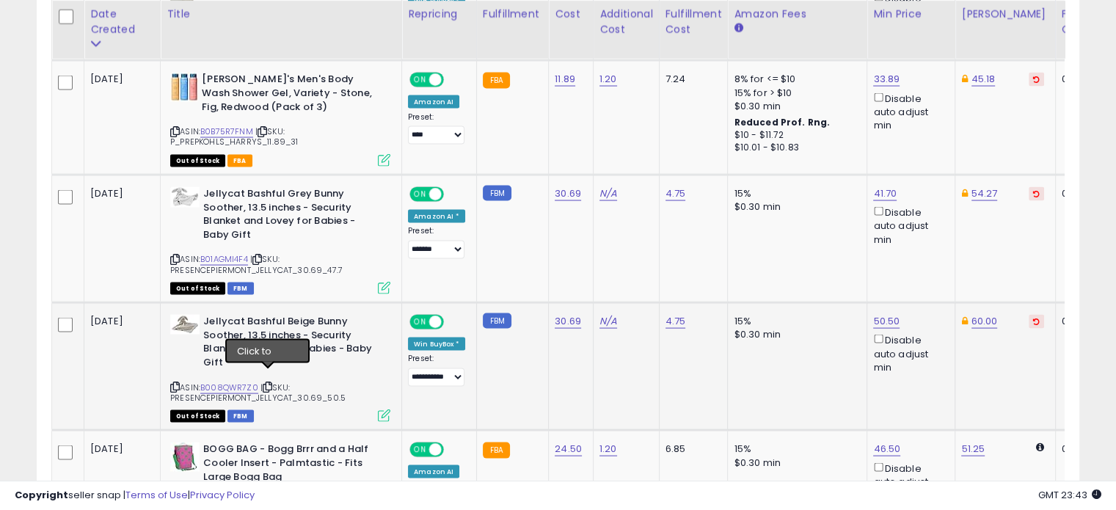
click at [270, 383] on icon at bounding box center [268, 387] width 10 height 8
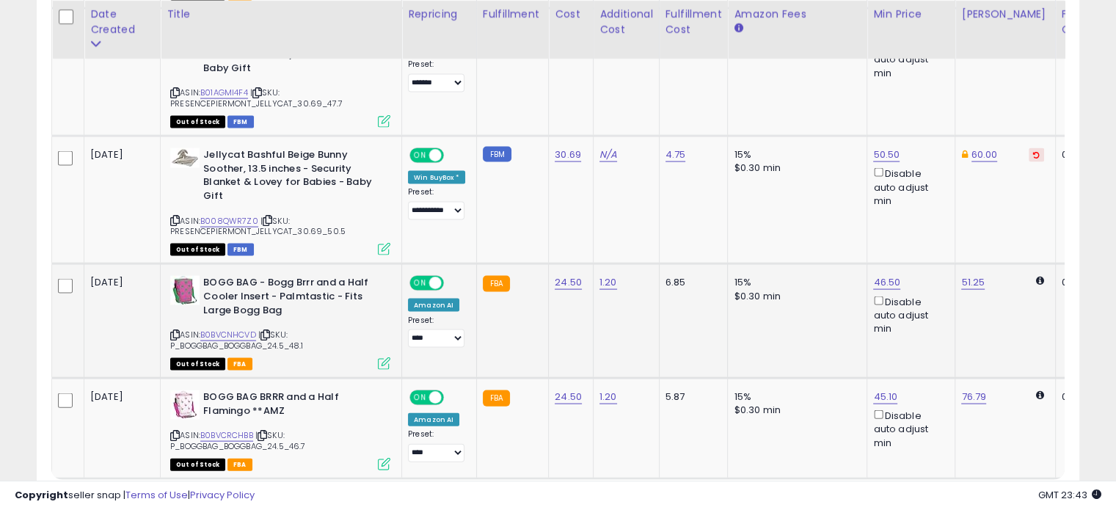
scroll to position [3081, 0]
click at [267, 331] on icon at bounding box center [265, 335] width 10 height 8
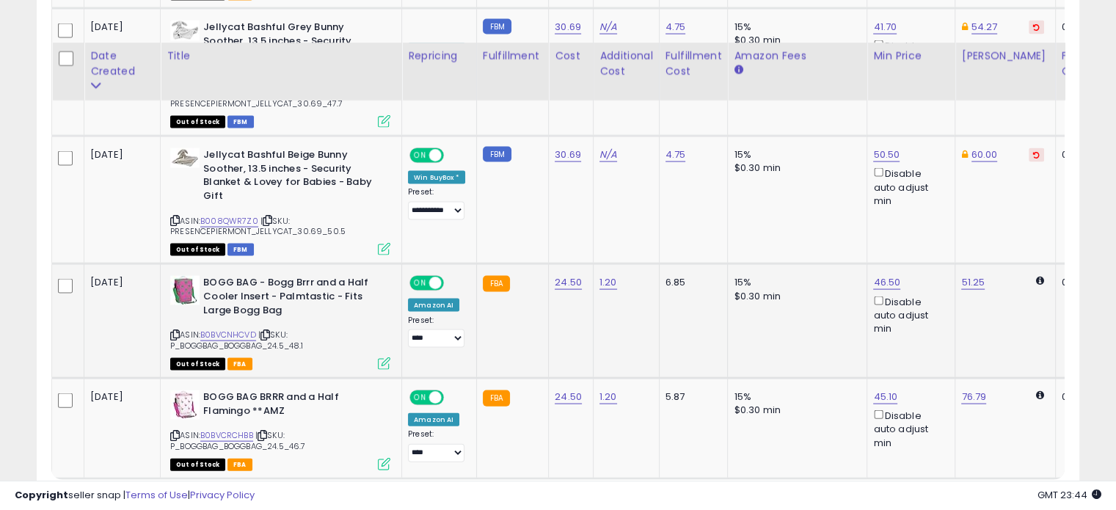
scroll to position [3138, 0]
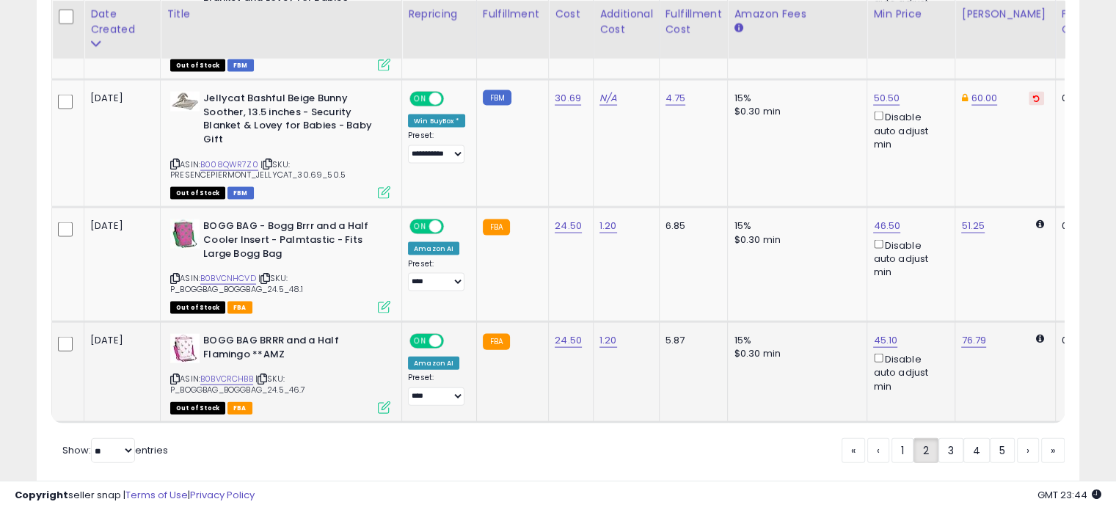
click at [264, 375] on icon at bounding box center [263, 379] width 10 height 8
click at [949, 440] on link "3" at bounding box center [950, 450] width 25 height 25
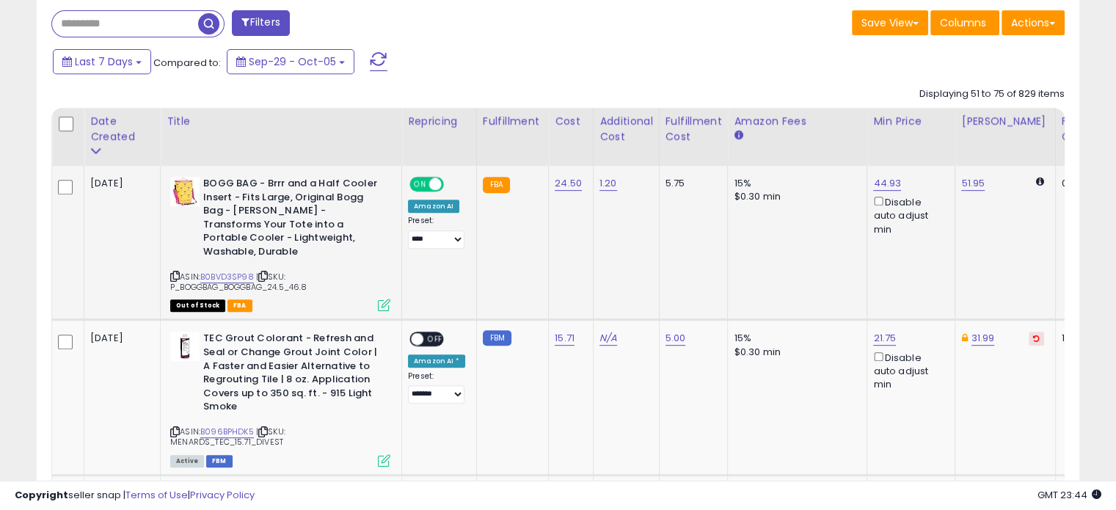
scroll to position [643, 0]
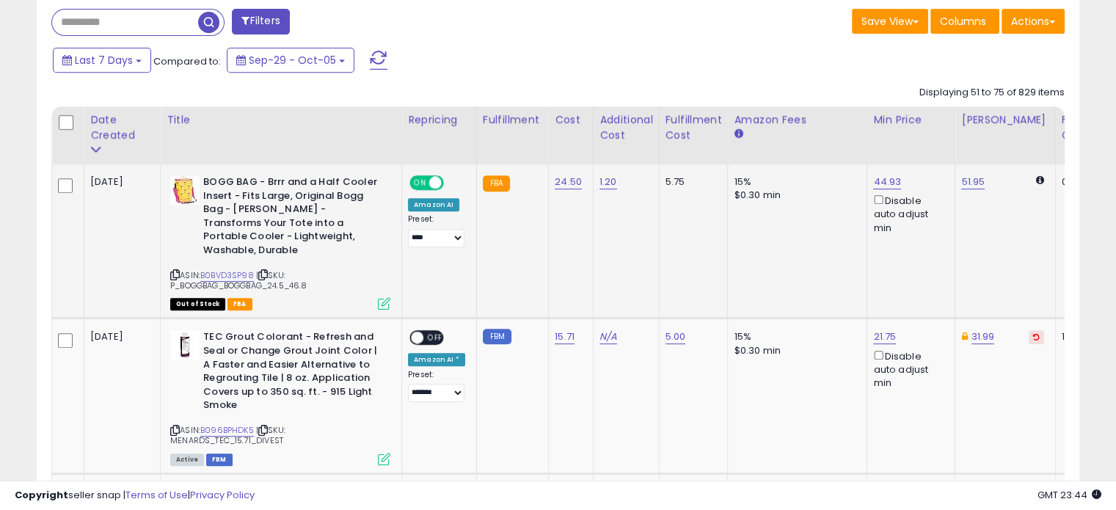
click at [258, 281] on div "ASIN: B0BVD3SP98 | SKU: P_BOGGBAG_BOGGBAG_24.5_46.8 Out of Stock FBA" at bounding box center [280, 241] width 220 height 133
click at [266, 271] on icon at bounding box center [263, 275] width 10 height 8
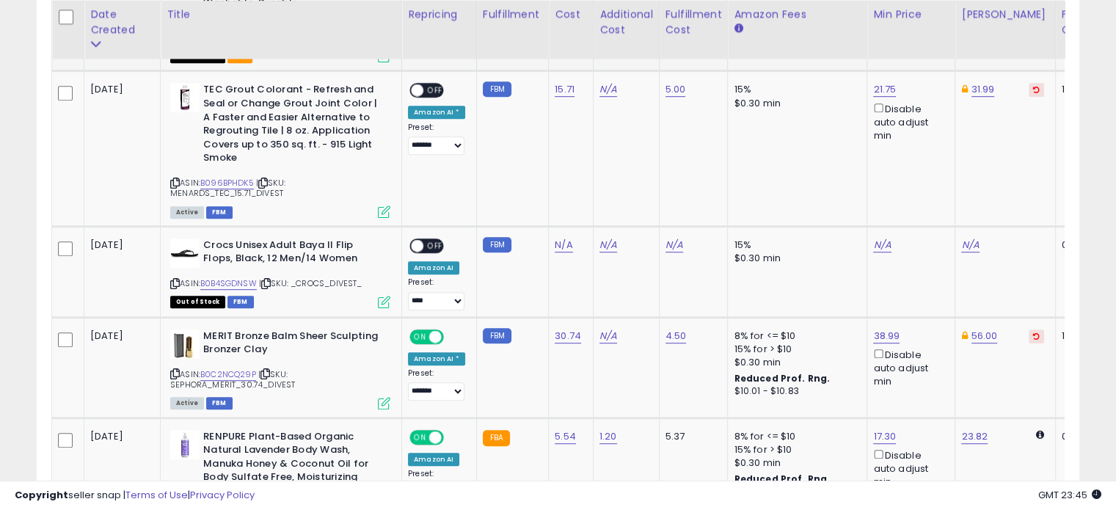
scroll to position [908, 0]
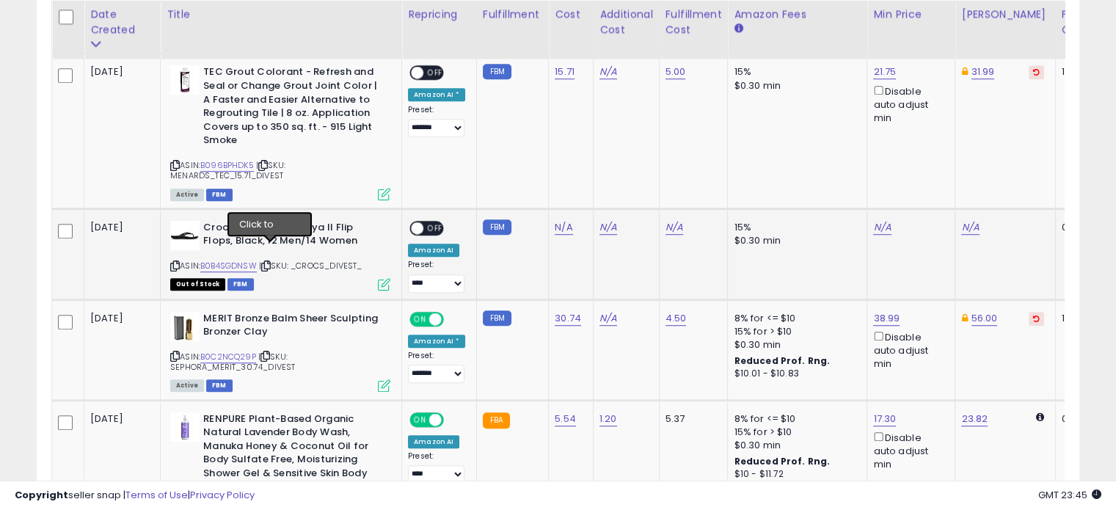
click at [270, 262] on icon at bounding box center [266, 266] width 10 height 8
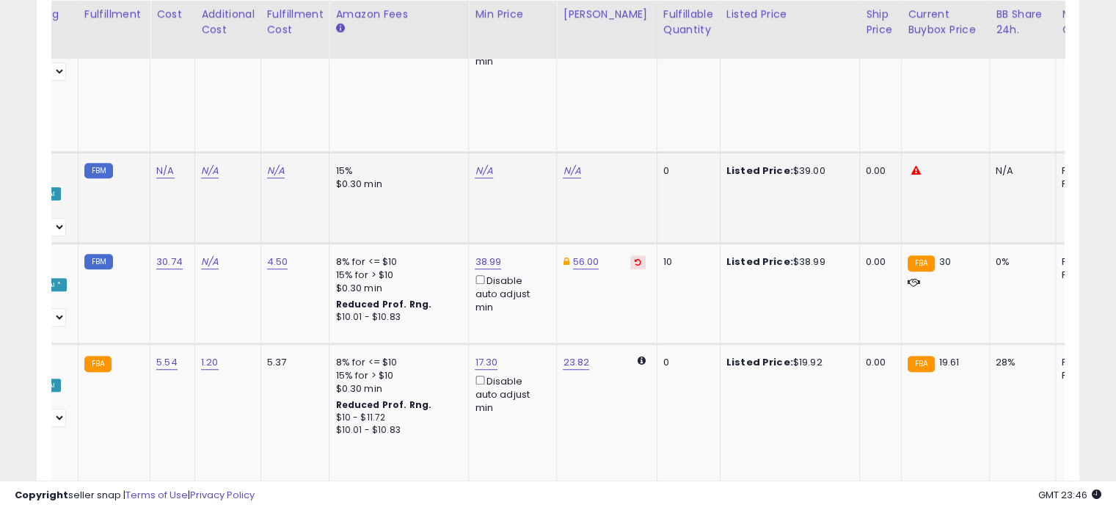
scroll to position [0, 348]
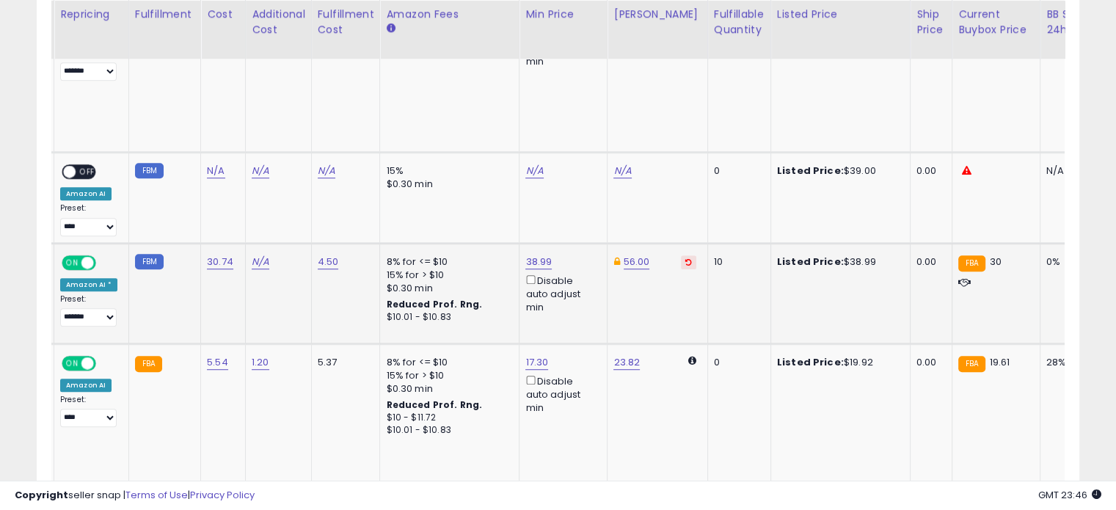
click at [830, 269] on td "Listed Price: $38.99" at bounding box center [839, 293] width 139 height 101
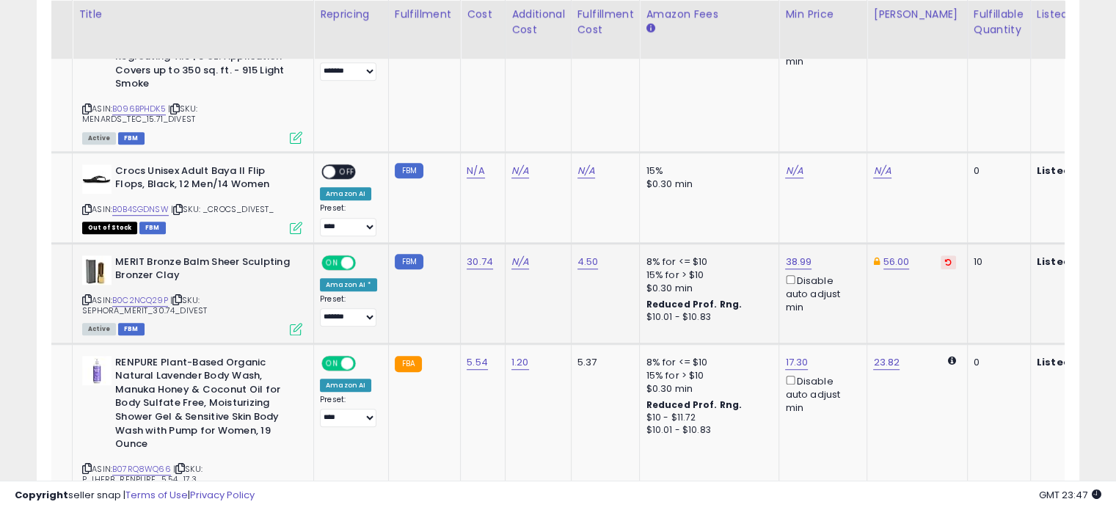
scroll to position [0, 88]
click at [794, 255] on link "38.99" at bounding box center [798, 262] width 26 height 15
click at [698, 193] on input "*****" at bounding box center [752, 196] width 131 height 25
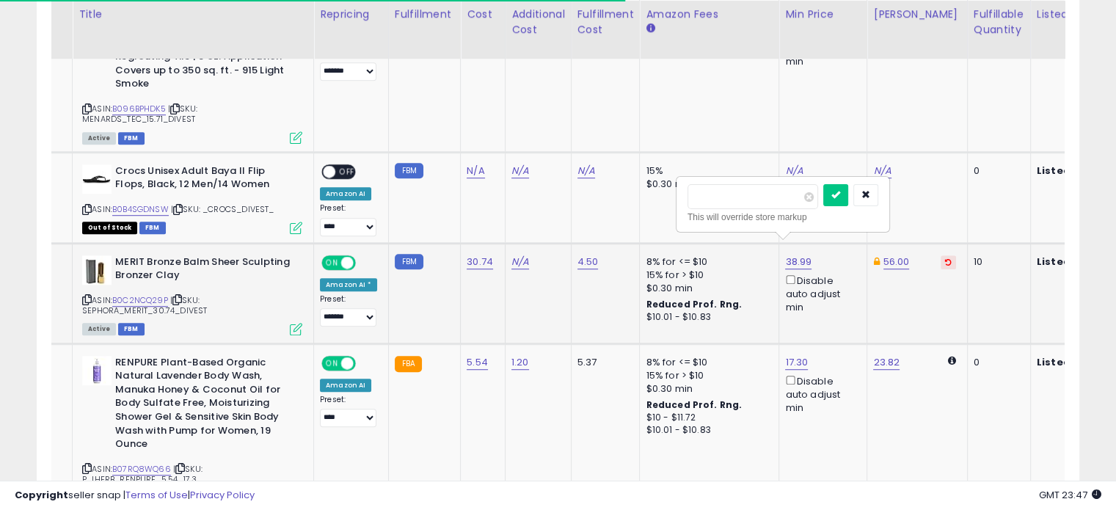
type input "*****"
click button "submit" at bounding box center [835, 195] width 25 height 22
click at [461, 290] on td "30.74" at bounding box center [483, 293] width 45 height 101
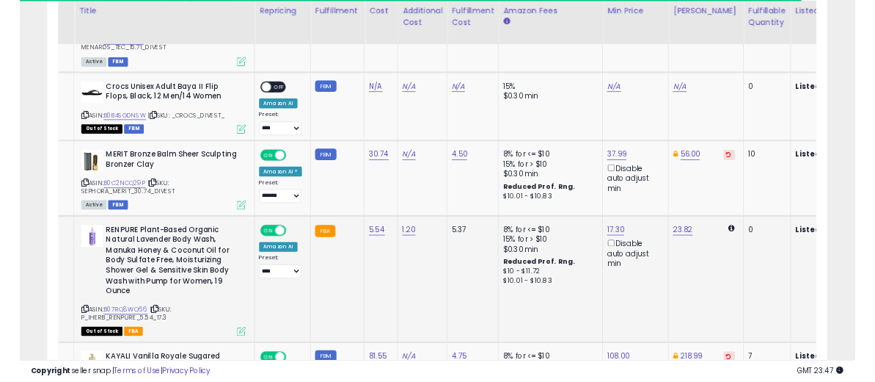
scroll to position [0, 0]
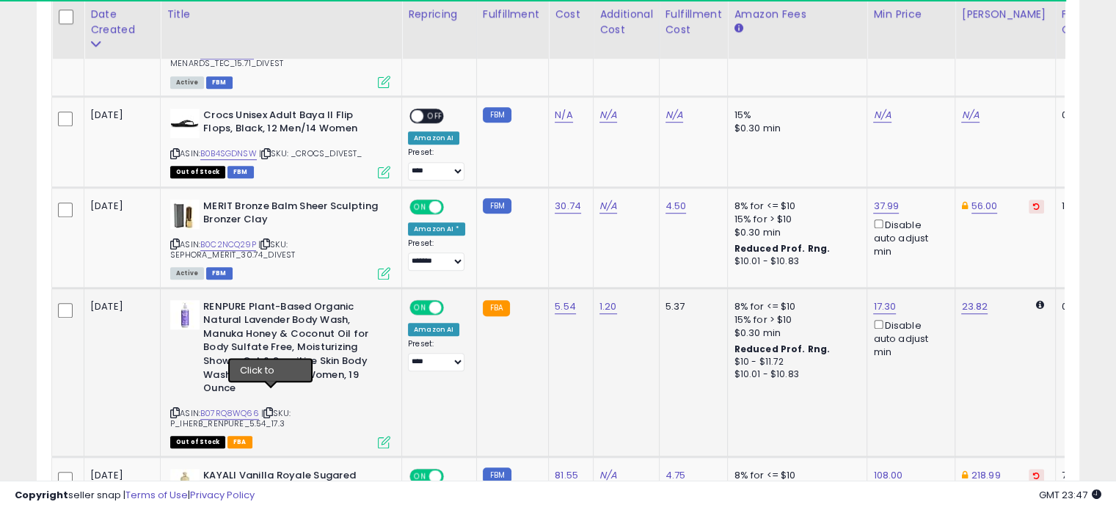
click at [269, 409] on icon at bounding box center [268, 413] width 10 height 8
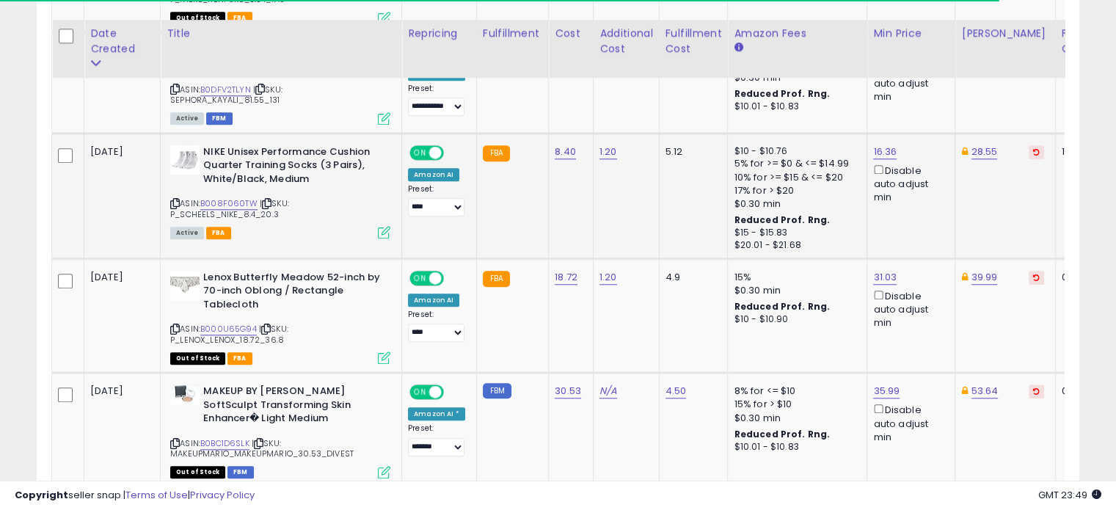
scroll to position [1461, 0]
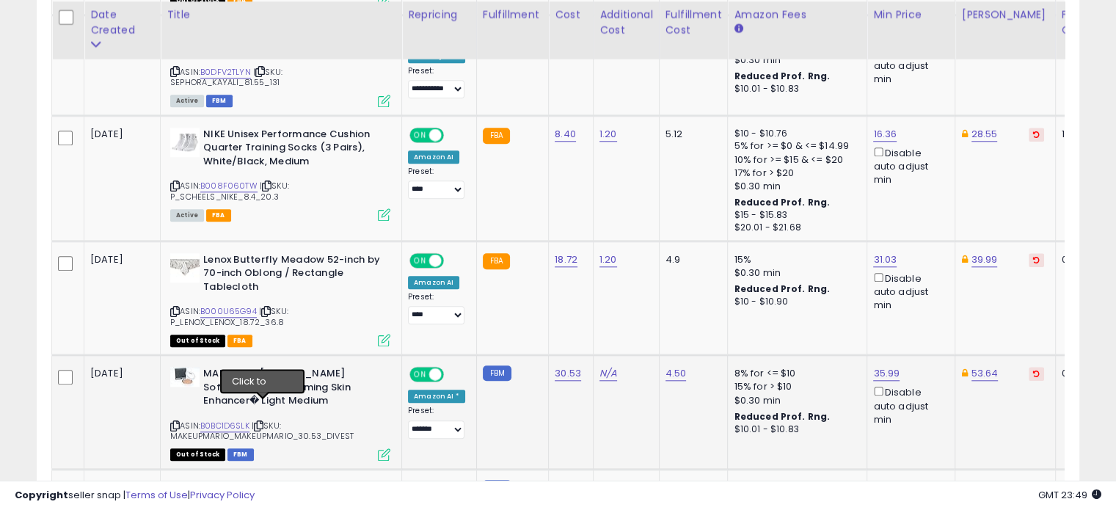
click at [263, 422] on icon at bounding box center [259, 426] width 10 height 8
click at [326, 140] on b "NIKE Unisex Performance Cushion Quarter Training Socks (3 Pairs), White/Black, …" at bounding box center [292, 150] width 178 height 45
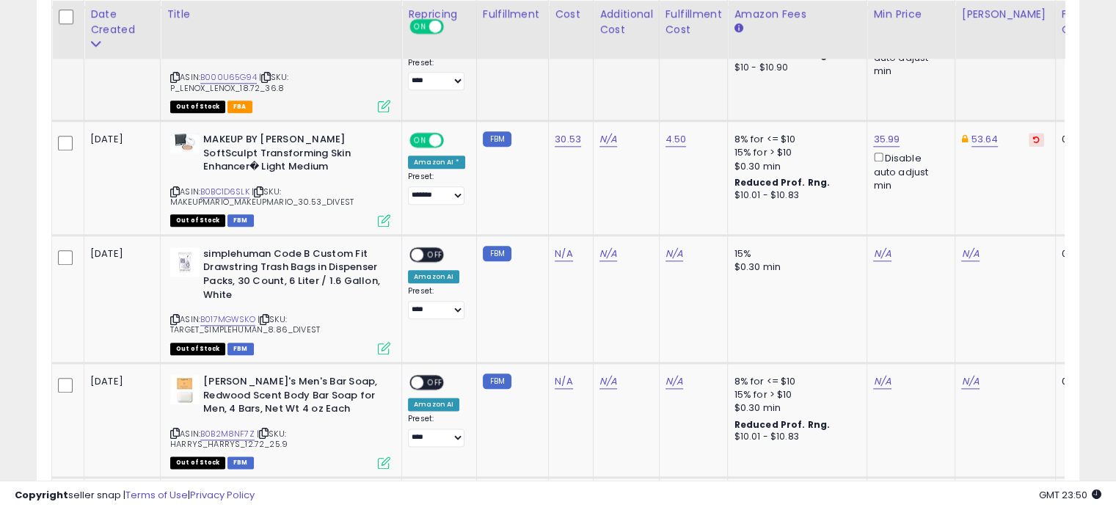
scroll to position [1712, 0]
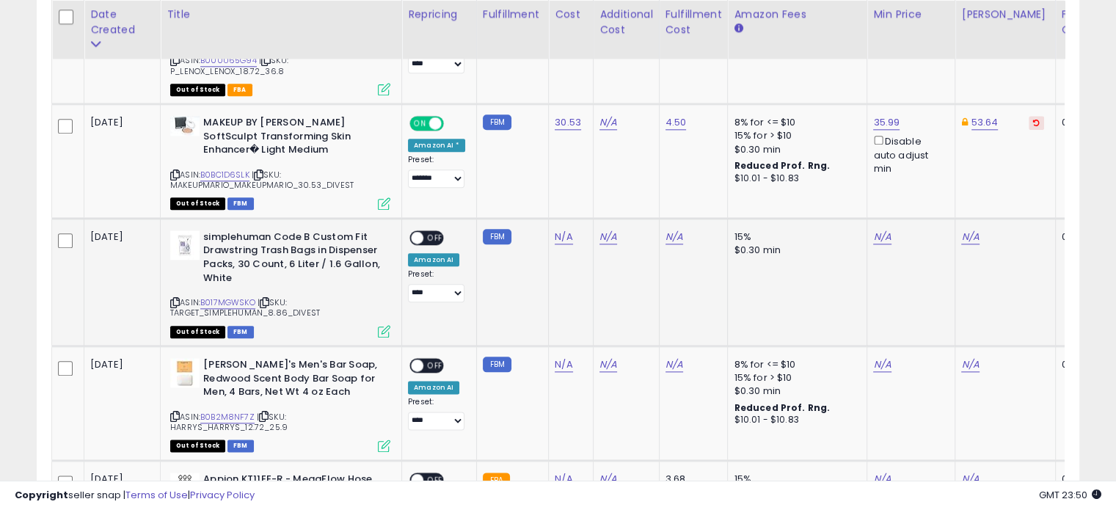
click at [269, 299] on icon at bounding box center [265, 303] width 10 height 8
click at [175, 299] on icon at bounding box center [175, 303] width 10 height 8
click at [259, 281] on div "ASIN: B017MGWSKO | SKU: TARGET_SIMPLEHUMAN_8.86_DIVEST Out of Stock FBM" at bounding box center [280, 283] width 220 height 106
click at [268, 299] on icon at bounding box center [265, 303] width 10 height 8
click at [361, 326] on div "Out of Stock FBM" at bounding box center [280, 331] width 220 height 10
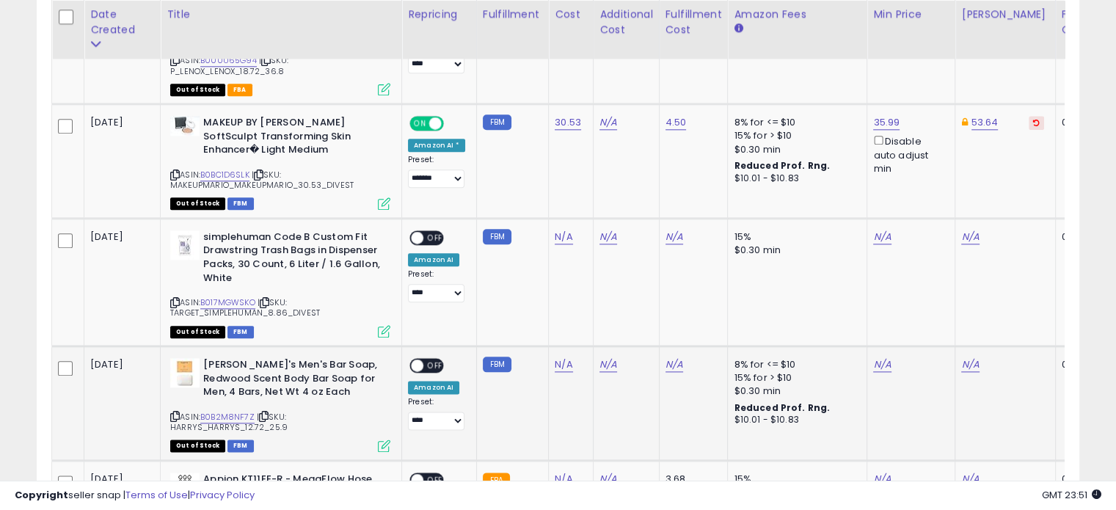
click at [262, 412] on icon at bounding box center [264, 416] width 10 height 8
click at [263, 412] on icon at bounding box center [264, 416] width 10 height 8
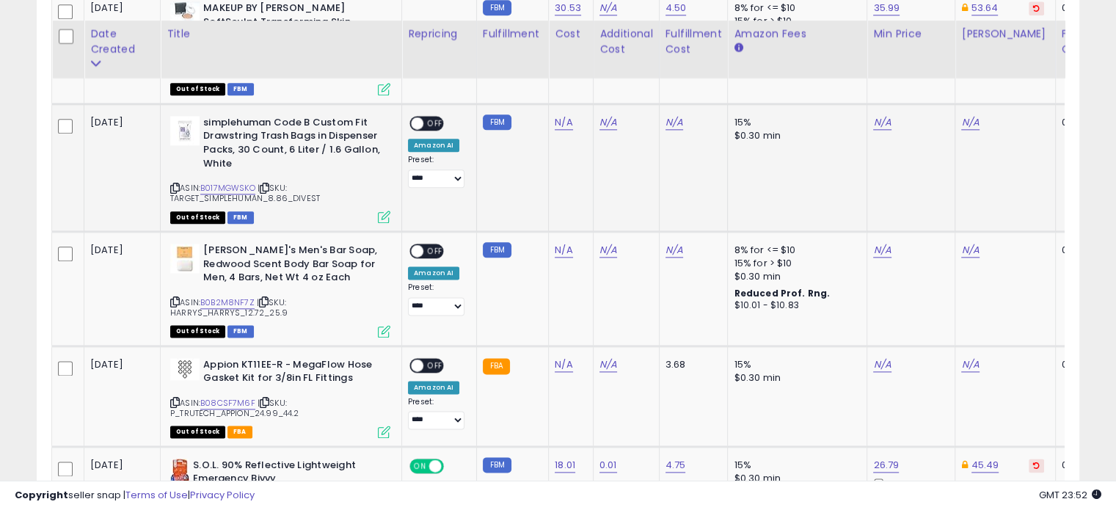
scroll to position [1847, 0]
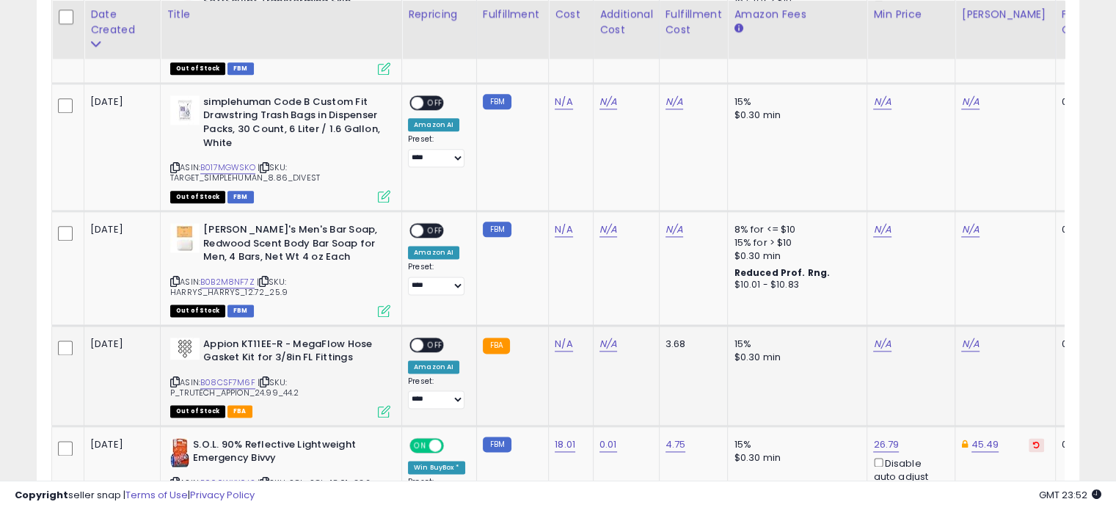
click at [266, 378] on icon at bounding box center [265, 382] width 10 height 8
click at [173, 378] on icon at bounding box center [175, 382] width 10 height 8
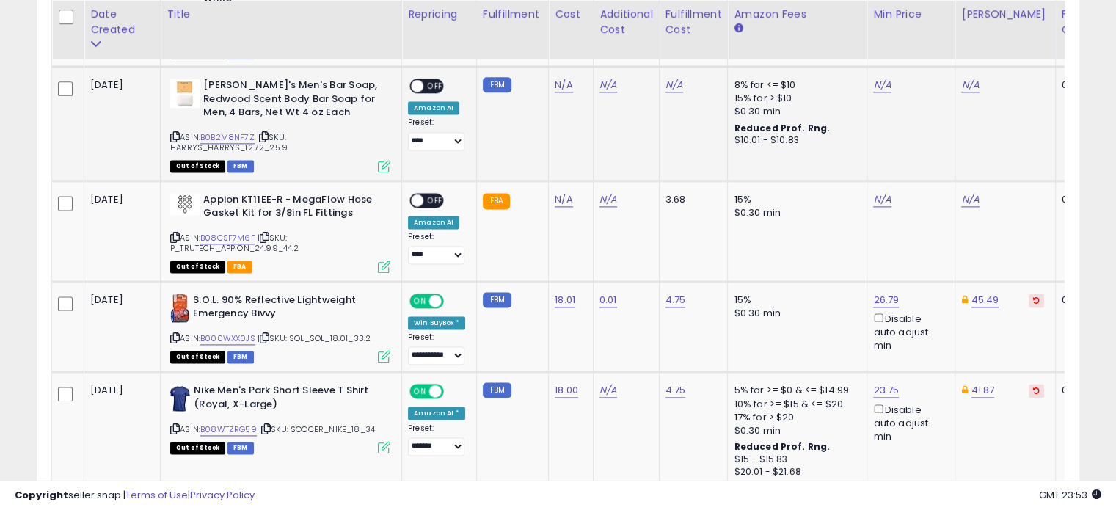
scroll to position [1993, 0]
click at [266, 333] on icon at bounding box center [265, 337] width 10 height 8
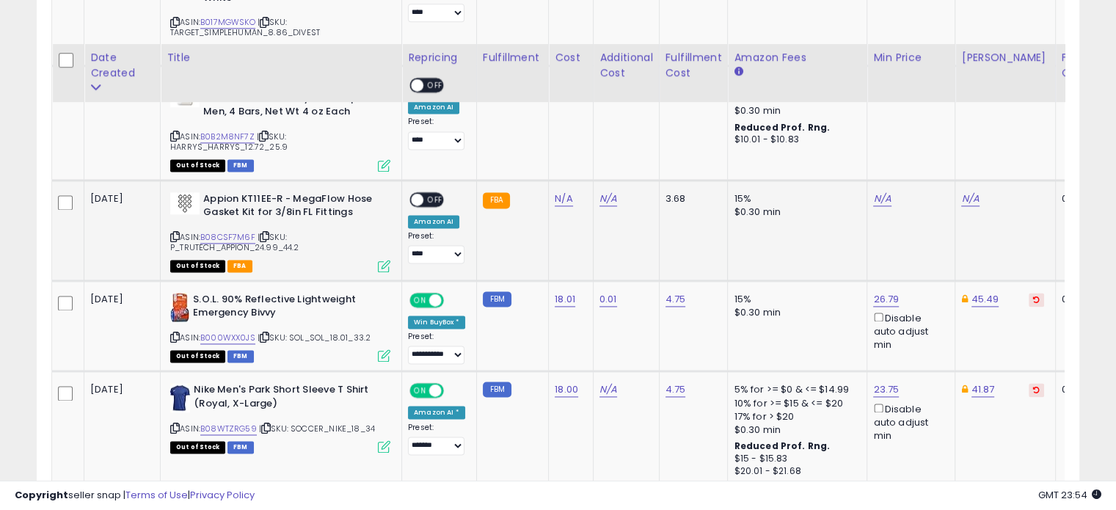
scroll to position [2063, 0]
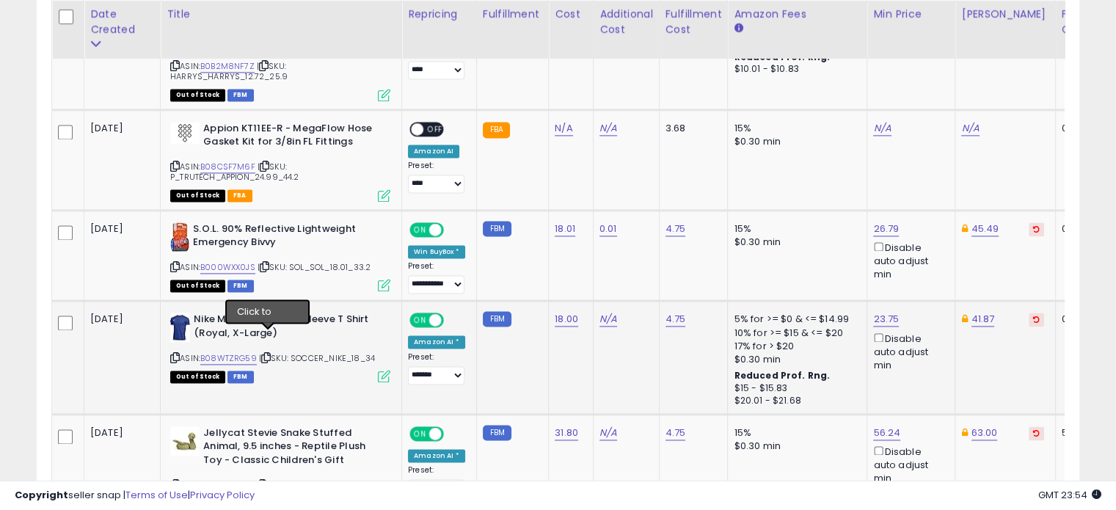
click at [264, 354] on icon at bounding box center [266, 358] width 10 height 8
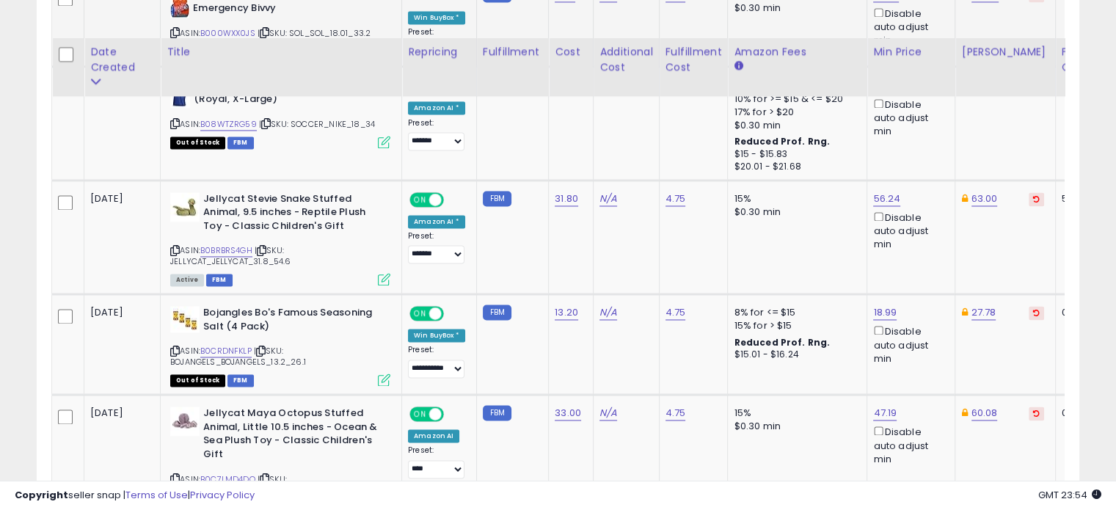
scroll to position [2335, 0]
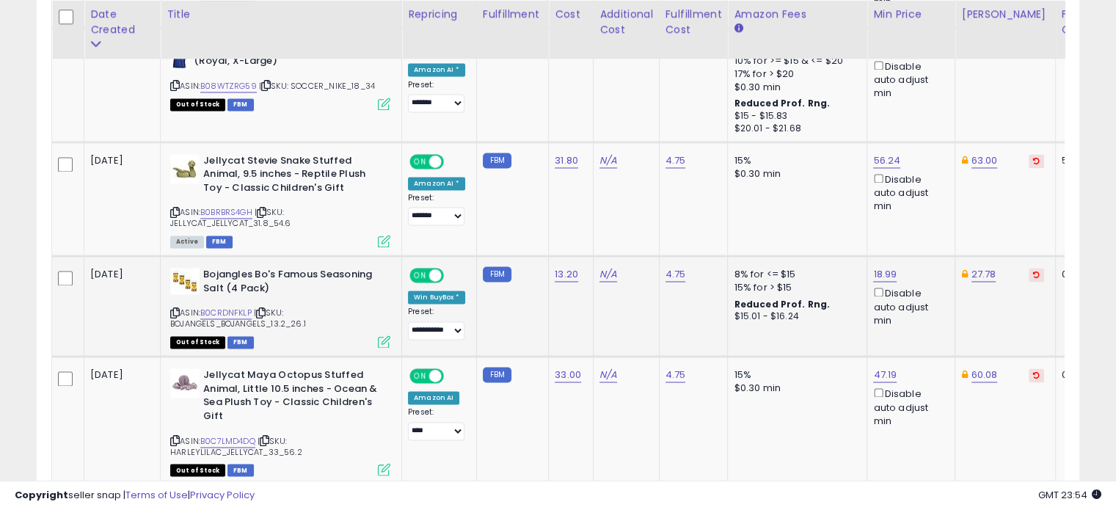
click at [266, 309] on icon at bounding box center [261, 313] width 10 height 8
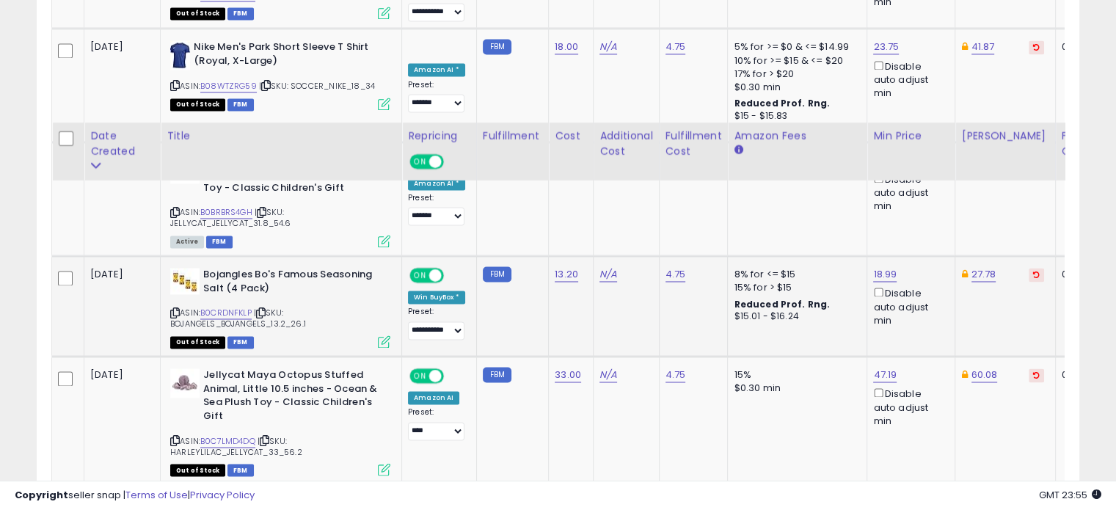
scroll to position [2467, 0]
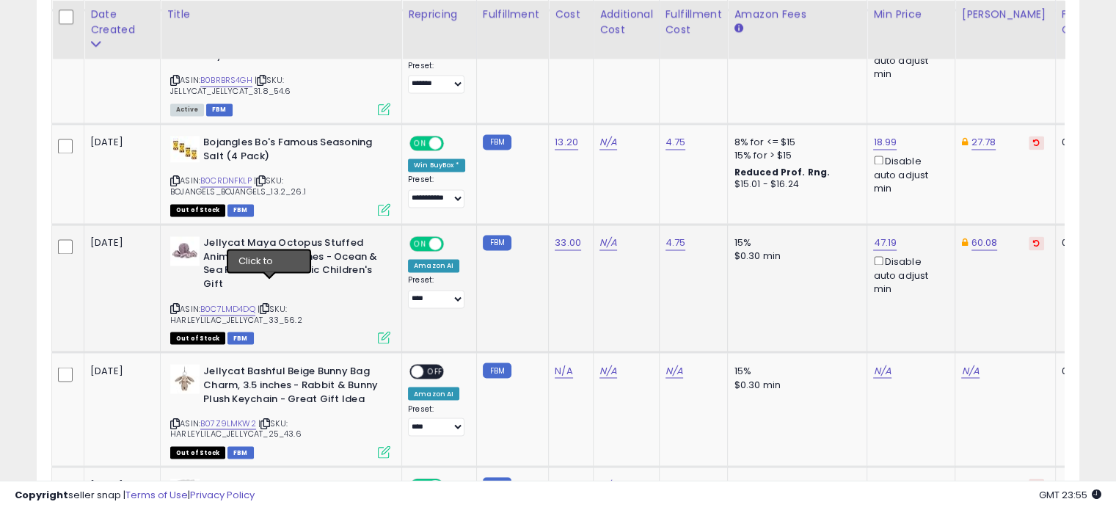
click at [267, 304] on icon at bounding box center [265, 308] width 10 height 8
click at [269, 419] on icon at bounding box center [265, 423] width 10 height 8
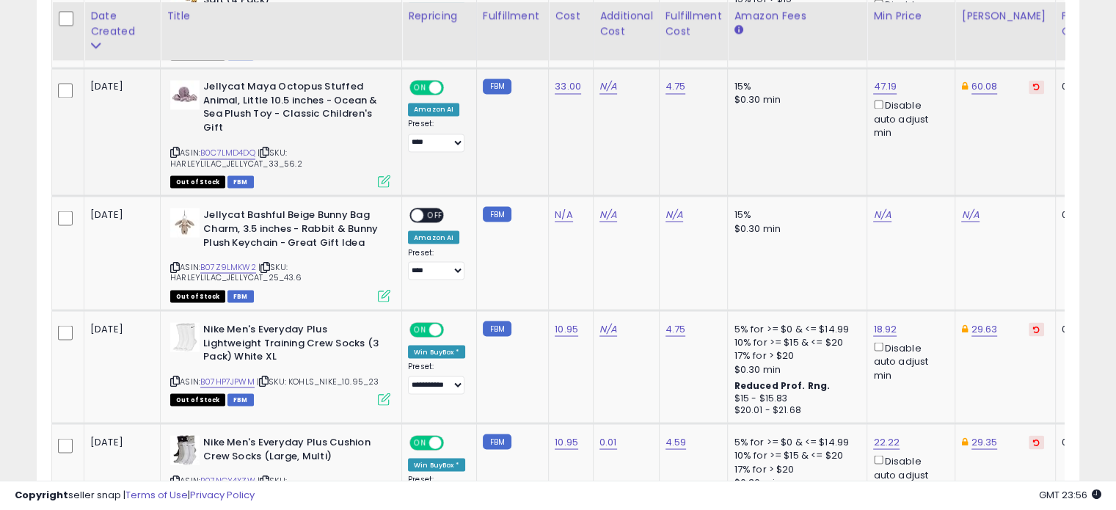
scroll to position [2625, 0]
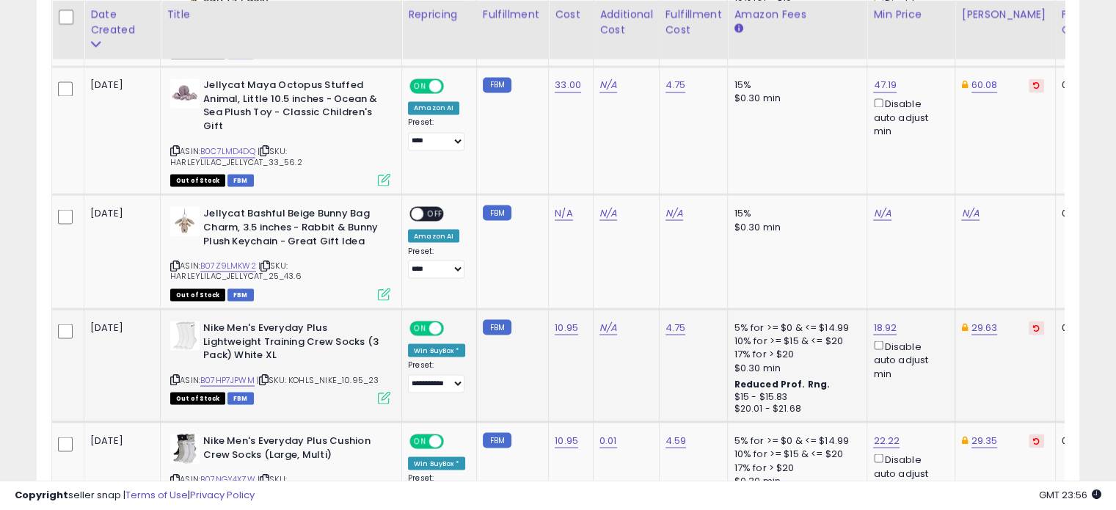
click at [263, 375] on icon at bounding box center [264, 379] width 10 height 8
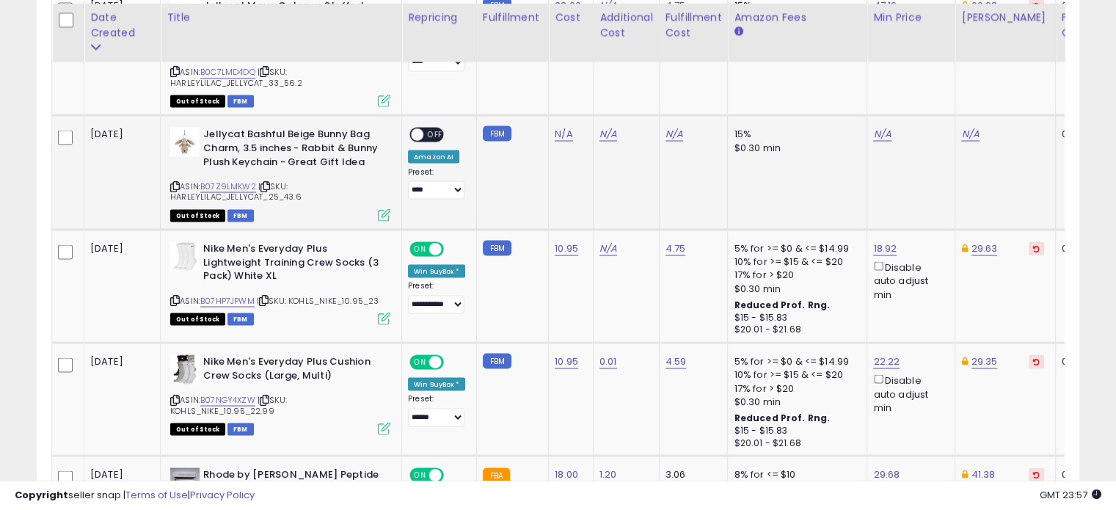
scroll to position [2707, 0]
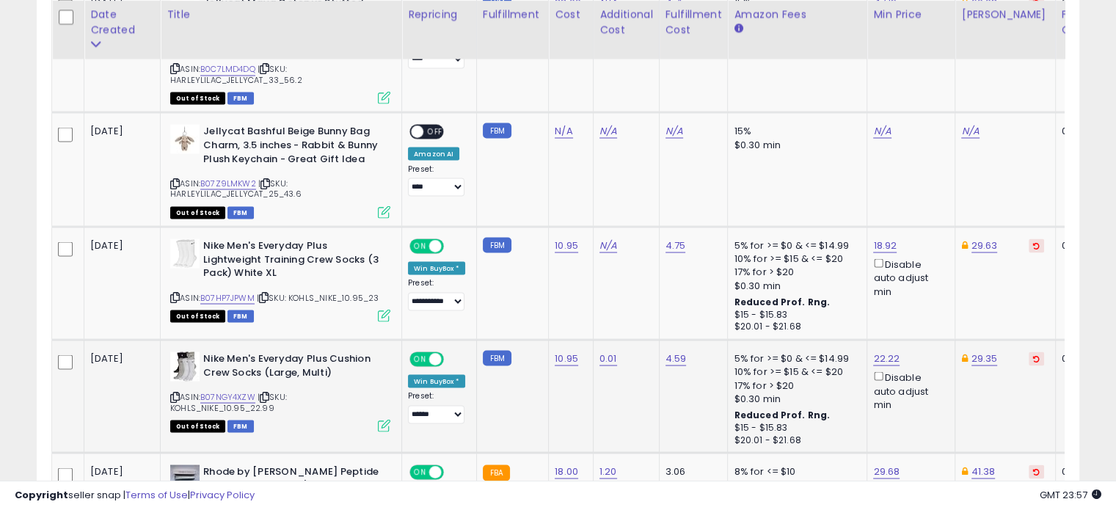
click at [268, 393] on icon at bounding box center [265, 397] width 10 height 8
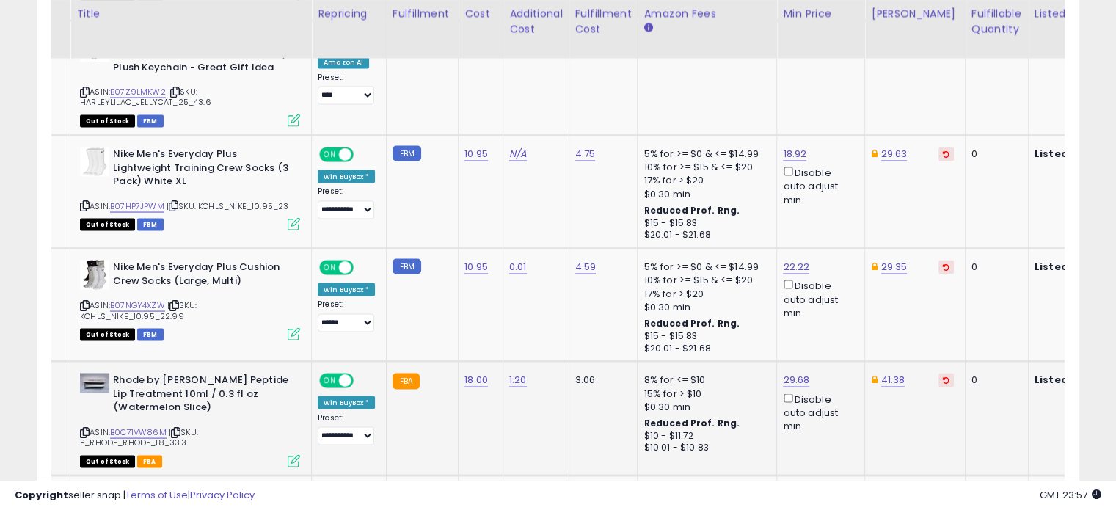
scroll to position [0, 0]
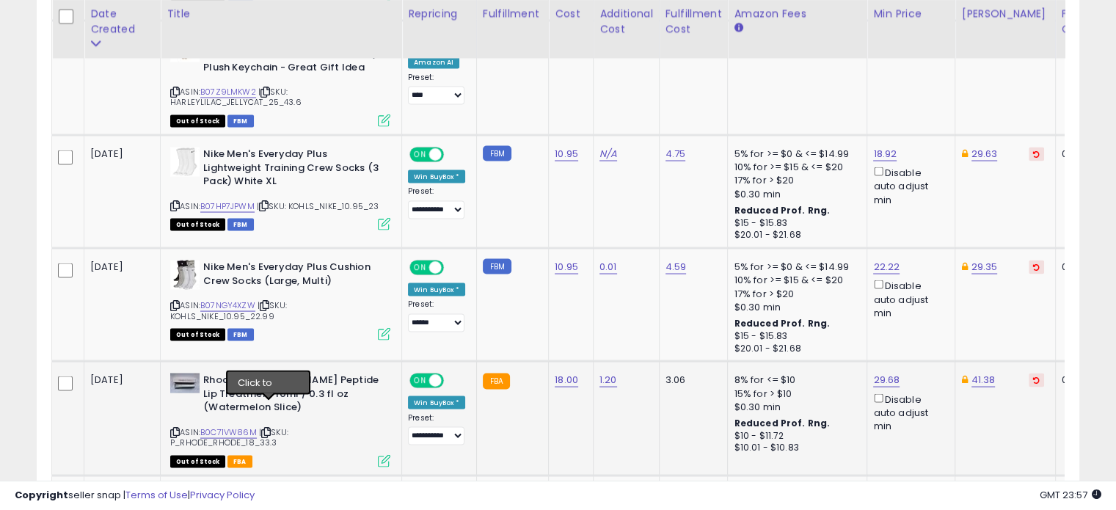
click at [269, 428] on icon at bounding box center [266, 432] width 10 height 8
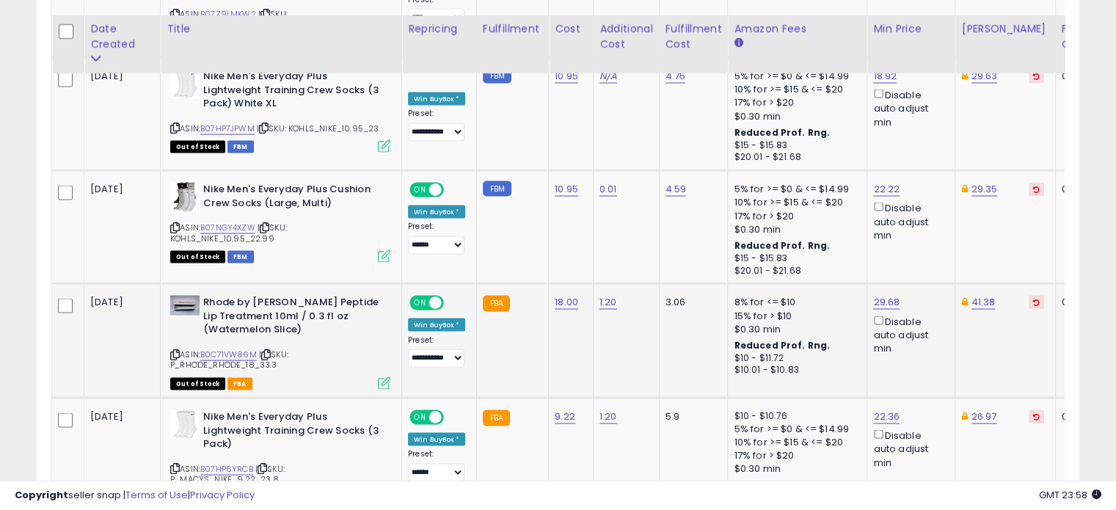
scroll to position [2899, 0]
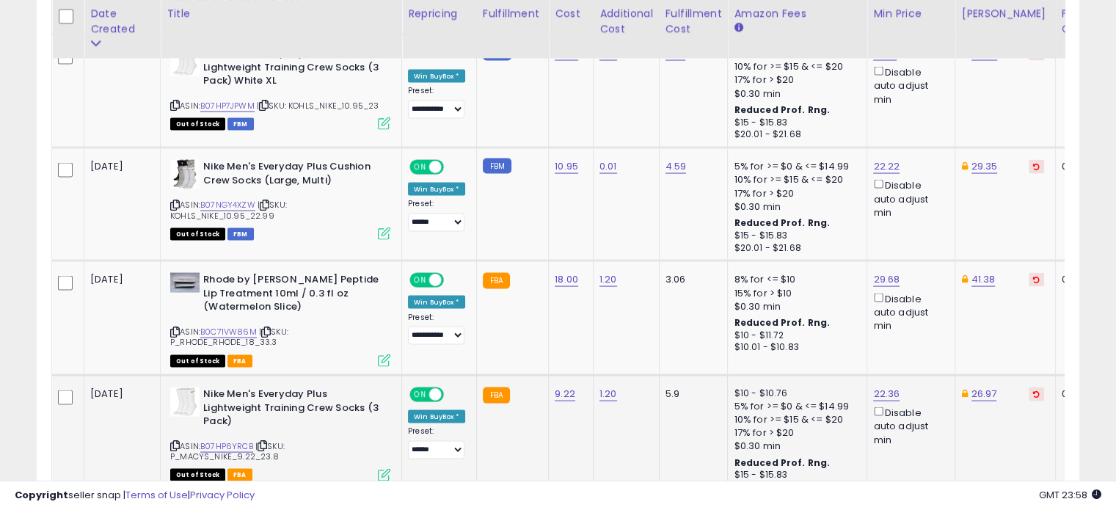
click at [332, 410] on div "ASIN: B07HP6YRCB | SKU: P_MACYS_NIKE_9.22_23.8 Out of Stock FBA" at bounding box center [280, 433] width 220 height 92
click at [265, 442] on icon at bounding box center [263, 446] width 10 height 8
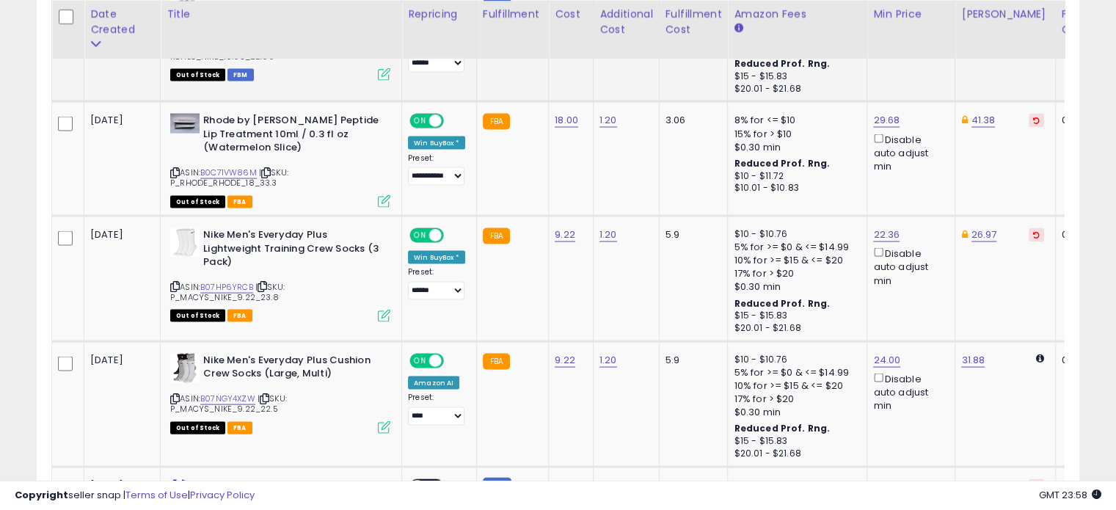
scroll to position [3061, 0]
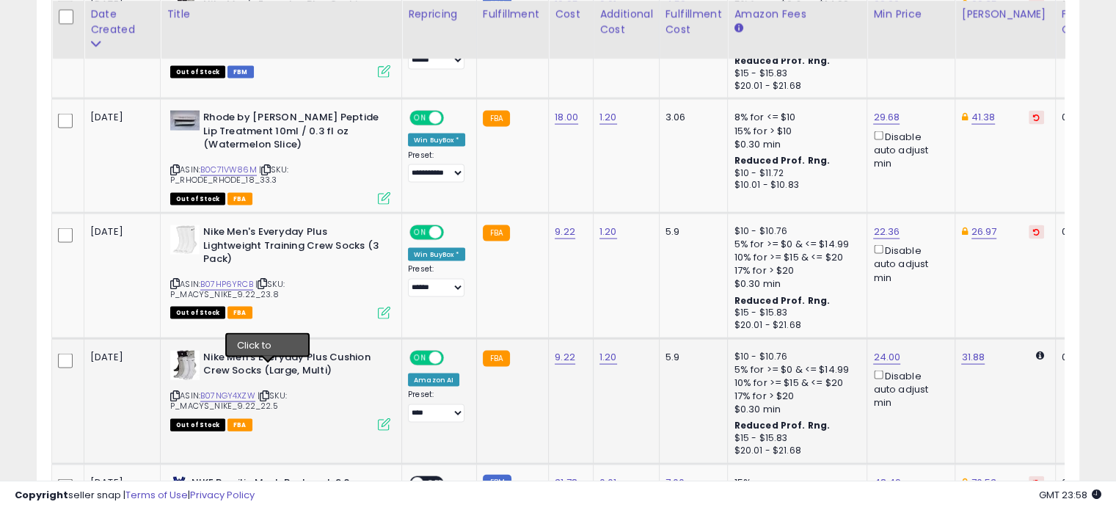
click at [269, 392] on icon at bounding box center [265, 396] width 10 height 8
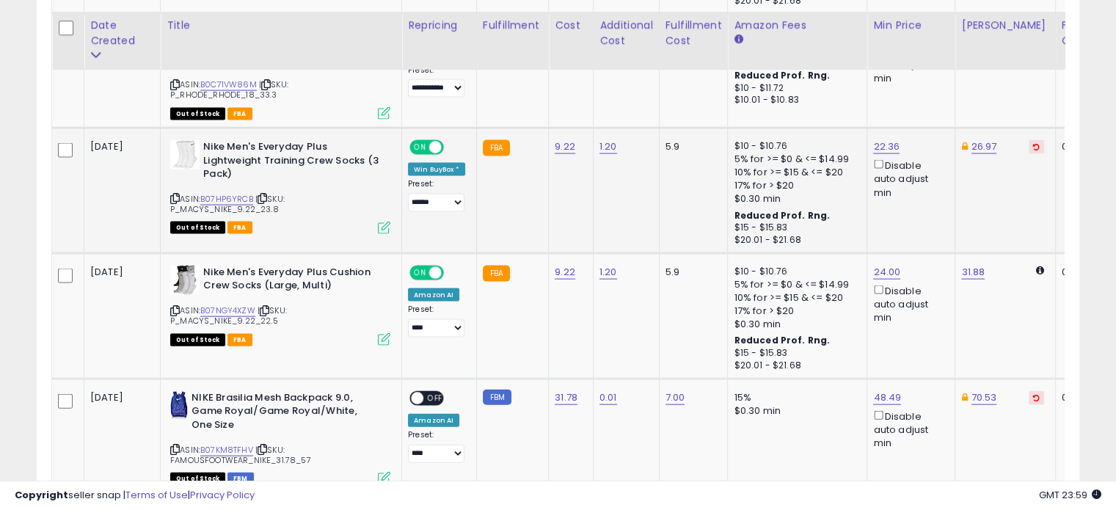
scroll to position [3161, 0]
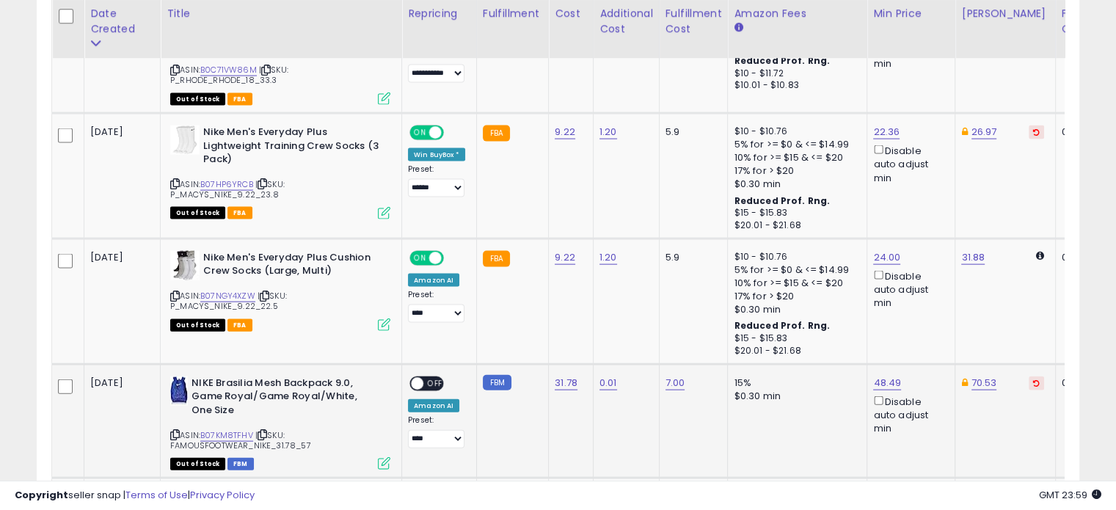
click at [271, 429] on span "| SKU: FAMOUSFOOTWEAR_NIKE_31.78_57" at bounding box center [240, 440] width 141 height 22
click at [267, 431] on icon at bounding box center [263, 435] width 10 height 8
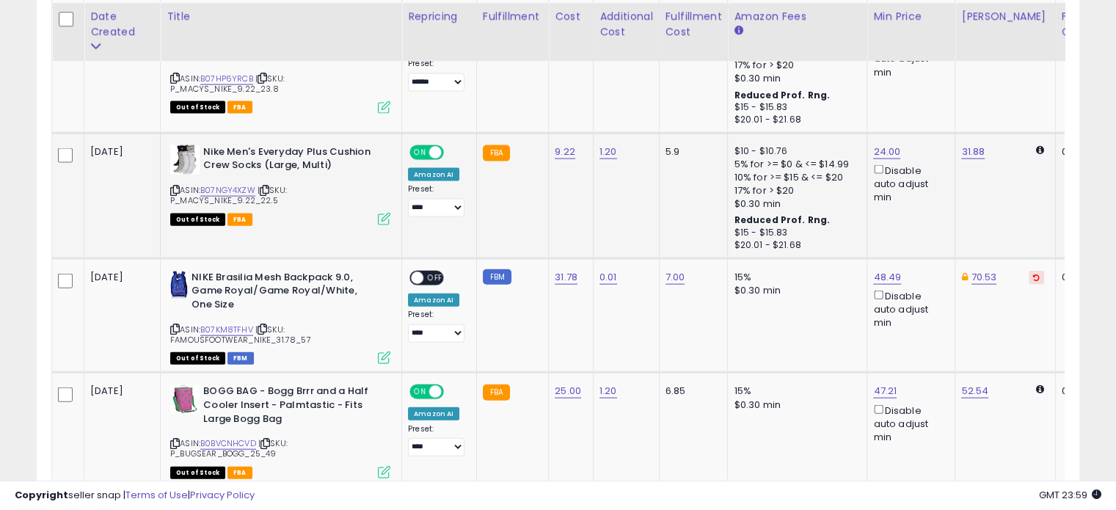
scroll to position [3274, 0]
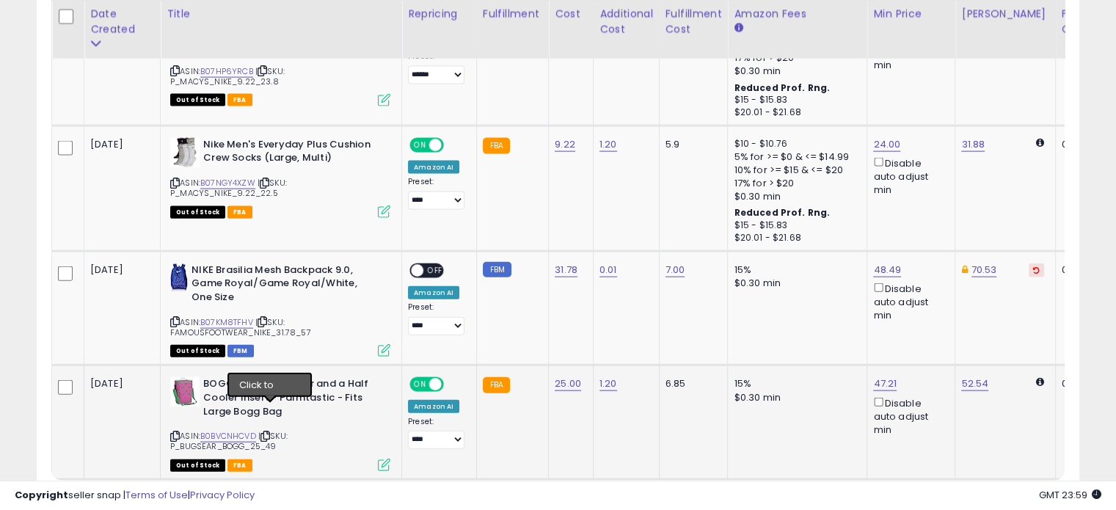
click at [270, 432] on icon at bounding box center [265, 436] width 10 height 8
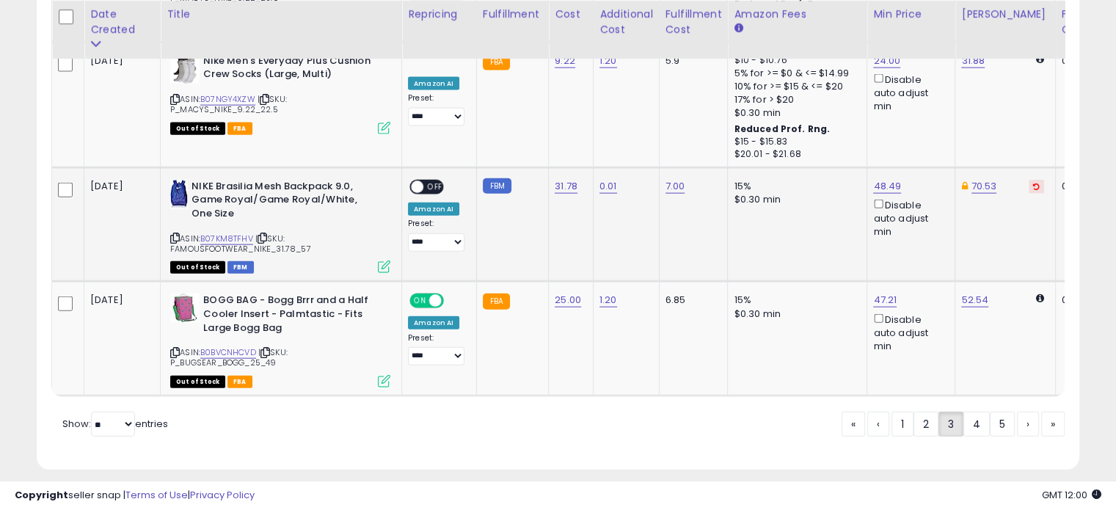
scroll to position [3357, 0]
click at [966, 412] on link "4" at bounding box center [976, 424] width 26 height 25
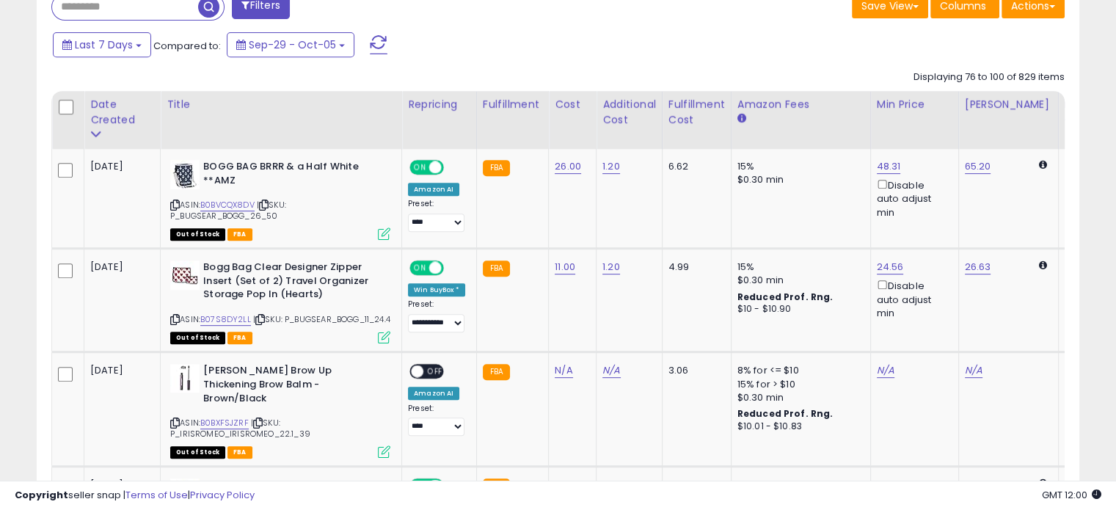
scroll to position [679, 0]
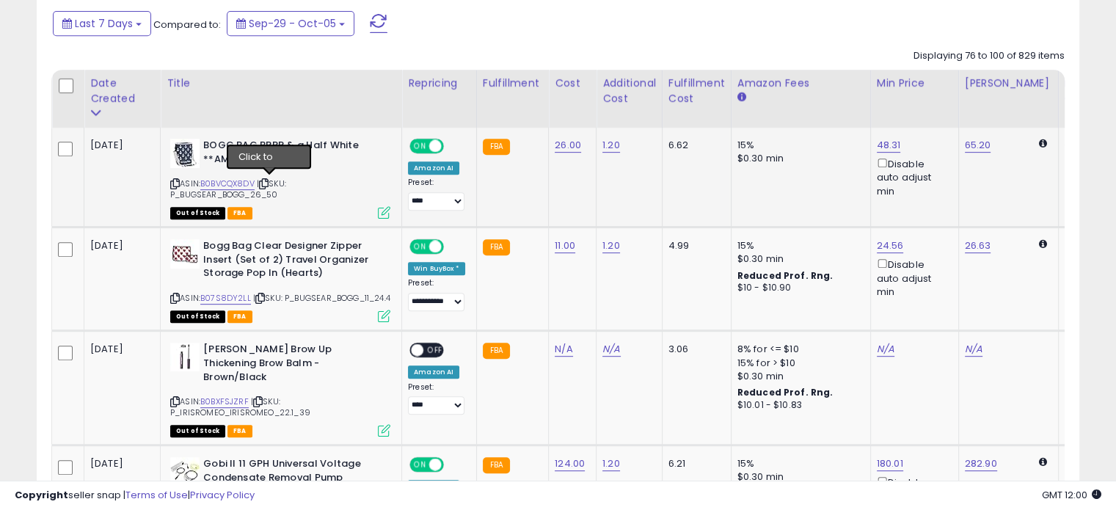
click at [266, 184] on icon at bounding box center [264, 184] width 10 height 8
click at [261, 296] on icon at bounding box center [260, 298] width 10 height 8
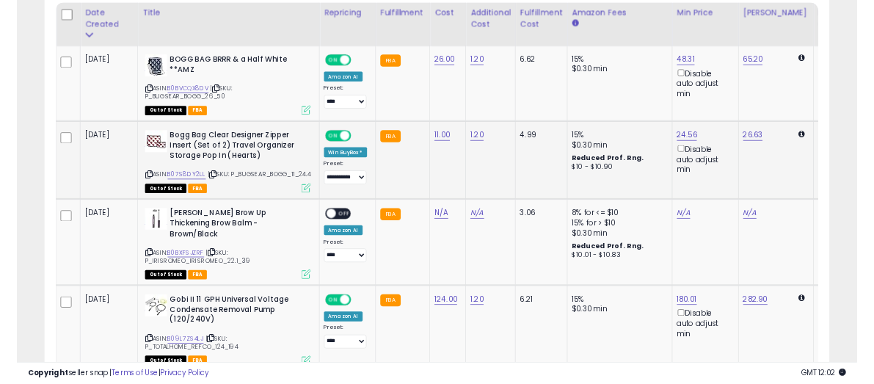
scroll to position [752, 0]
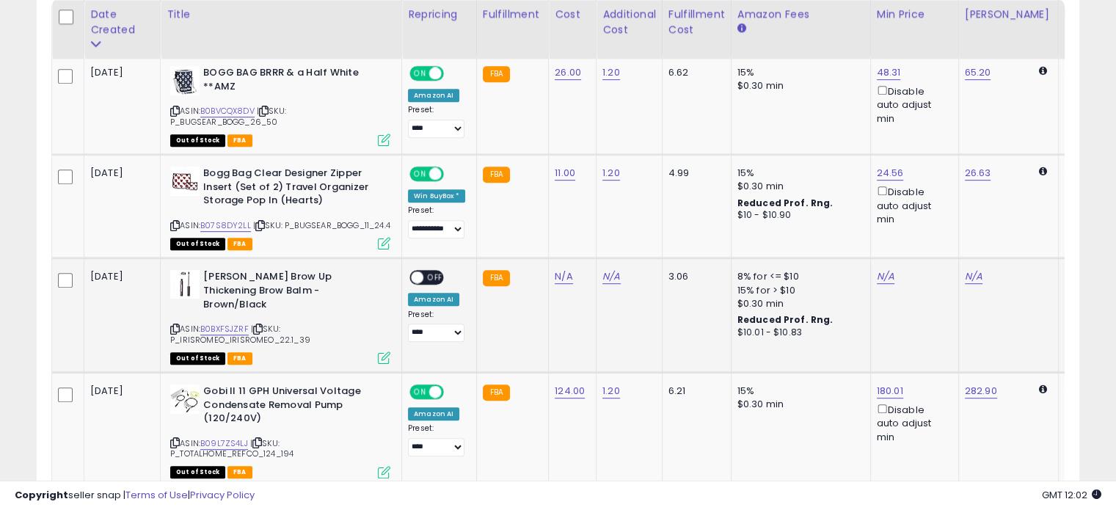
click at [259, 325] on icon at bounding box center [258, 329] width 10 height 8
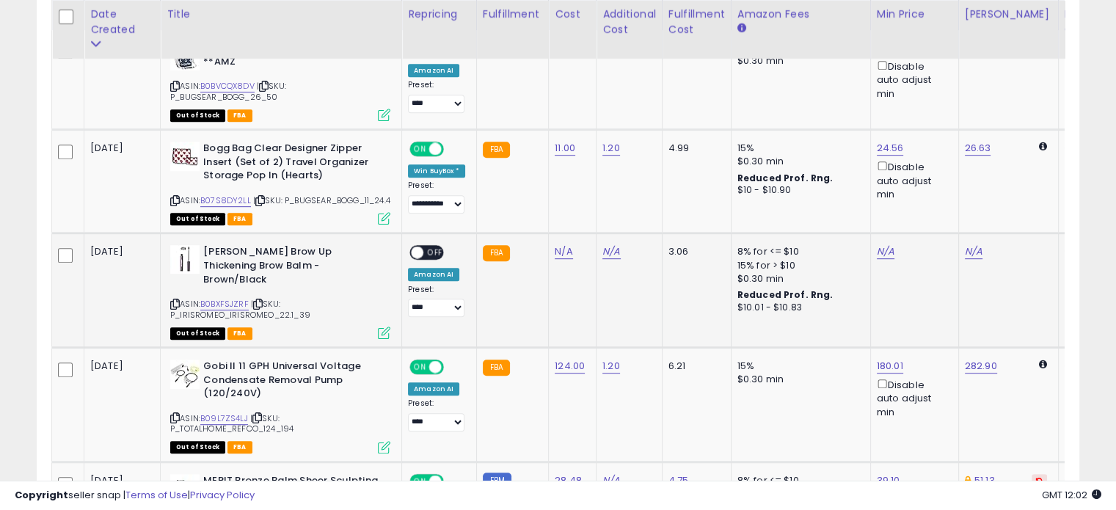
scroll to position [778, 0]
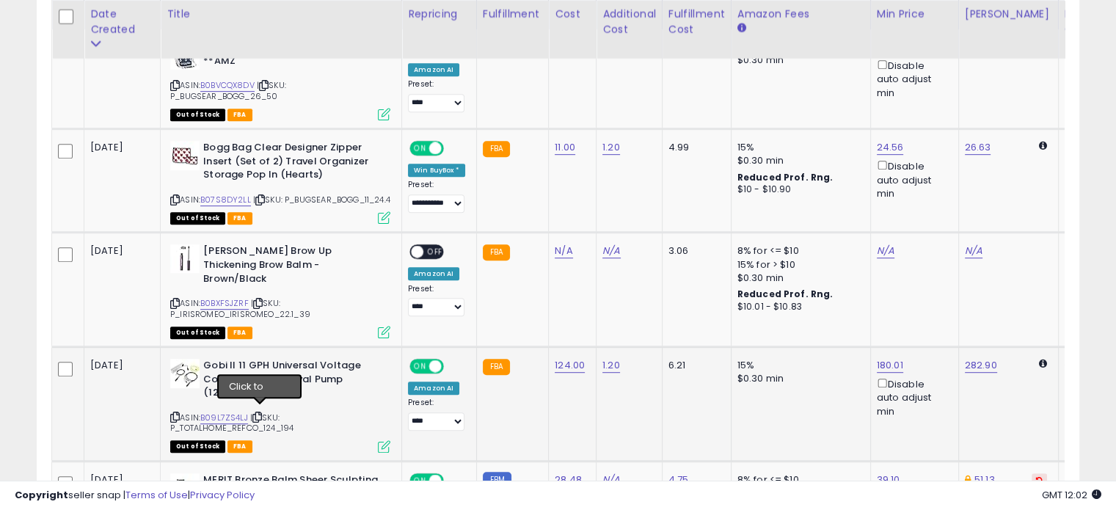
click at [262, 415] on icon at bounding box center [257, 417] width 10 height 8
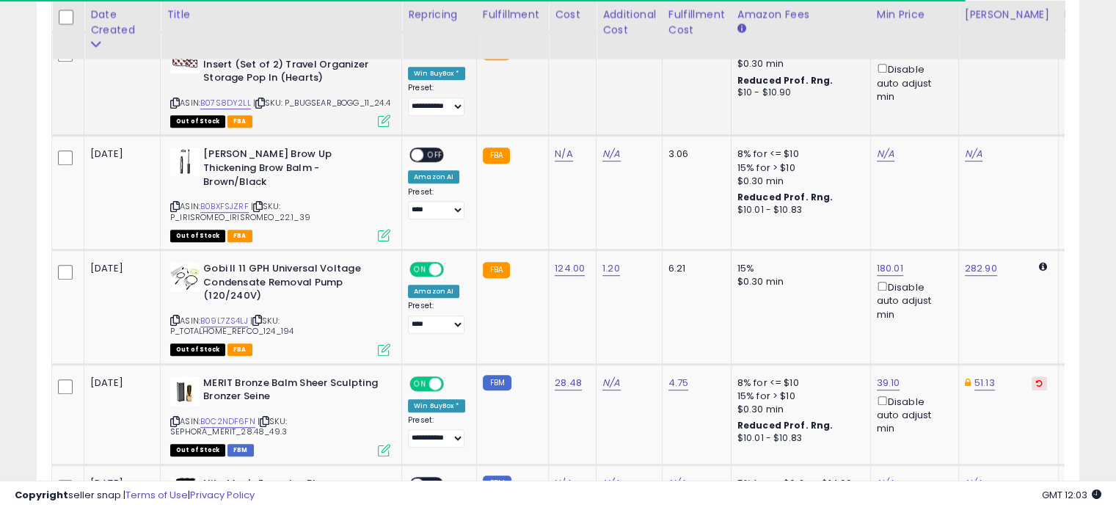
scroll to position [880, 0]
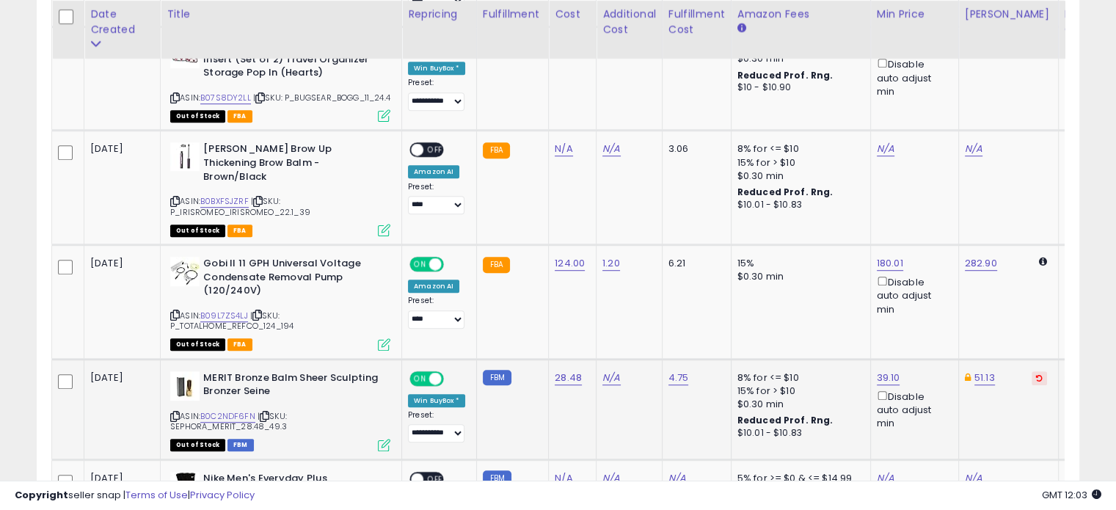
click at [263, 412] on icon at bounding box center [265, 416] width 10 height 8
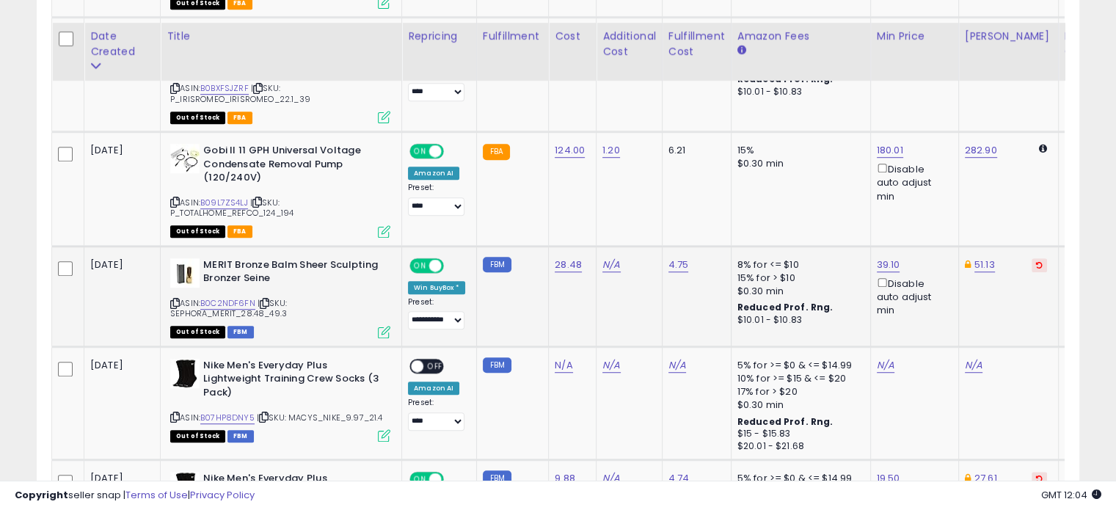
scroll to position [1027, 0]
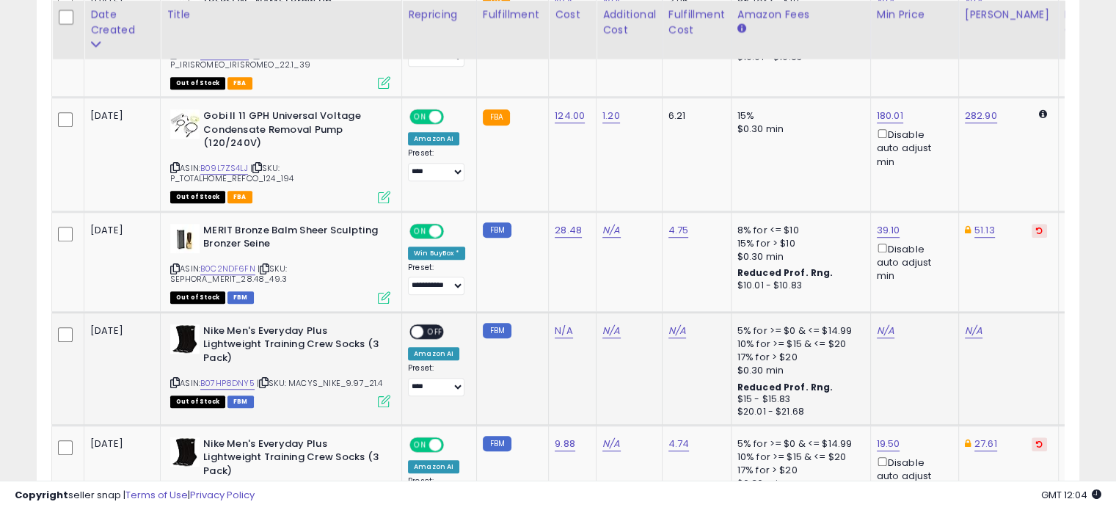
click at [266, 379] on icon at bounding box center [264, 383] width 10 height 8
click at [173, 379] on icon at bounding box center [175, 383] width 10 height 8
click at [269, 379] on icon at bounding box center [264, 383] width 10 height 8
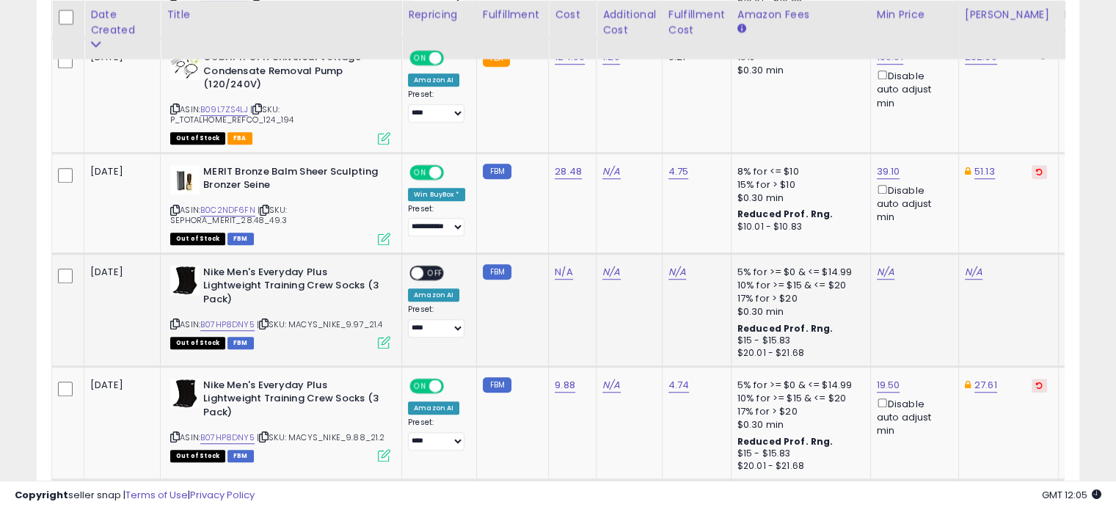
scroll to position [1109, 0]
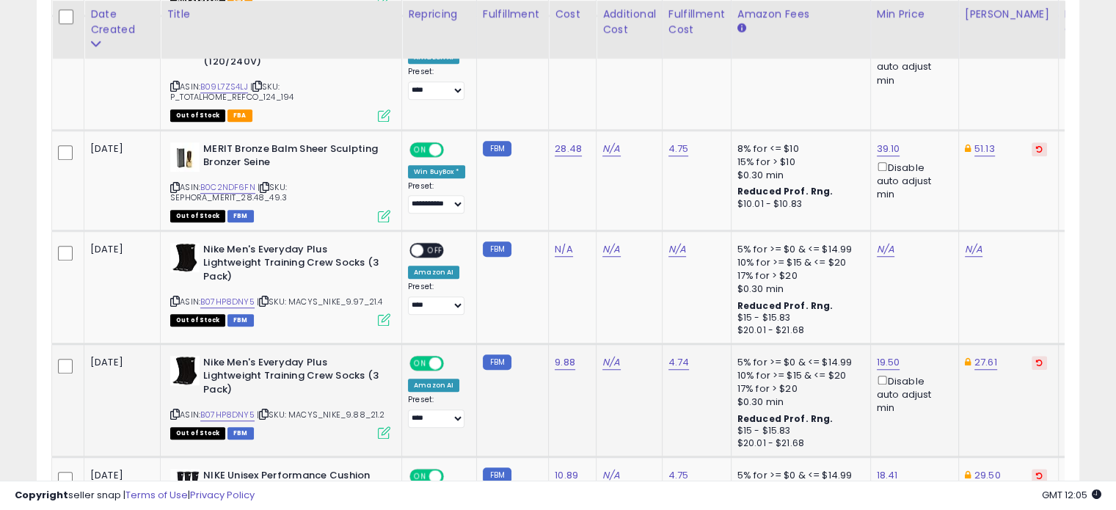
click at [264, 410] on icon at bounding box center [264, 414] width 10 height 8
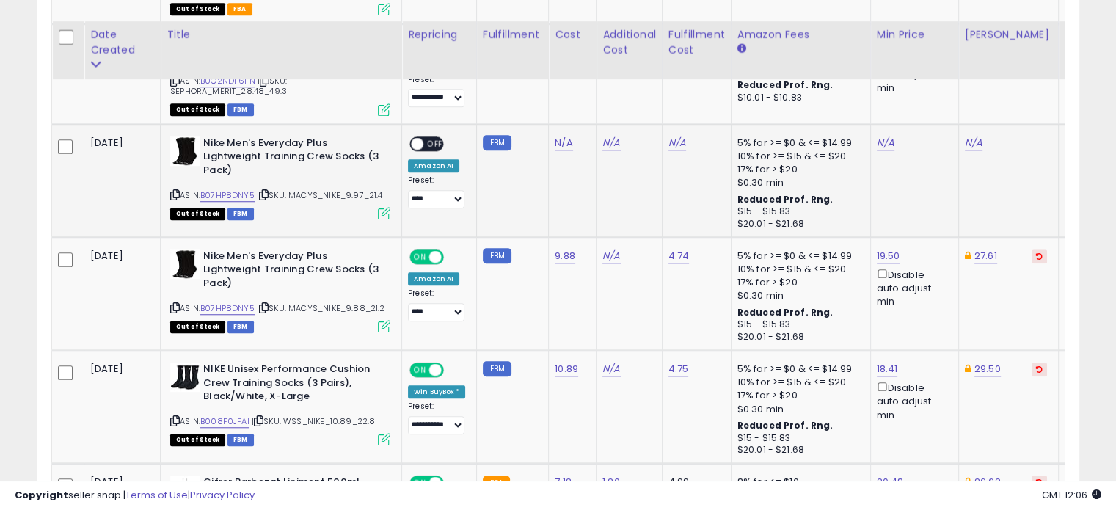
scroll to position [1254, 0]
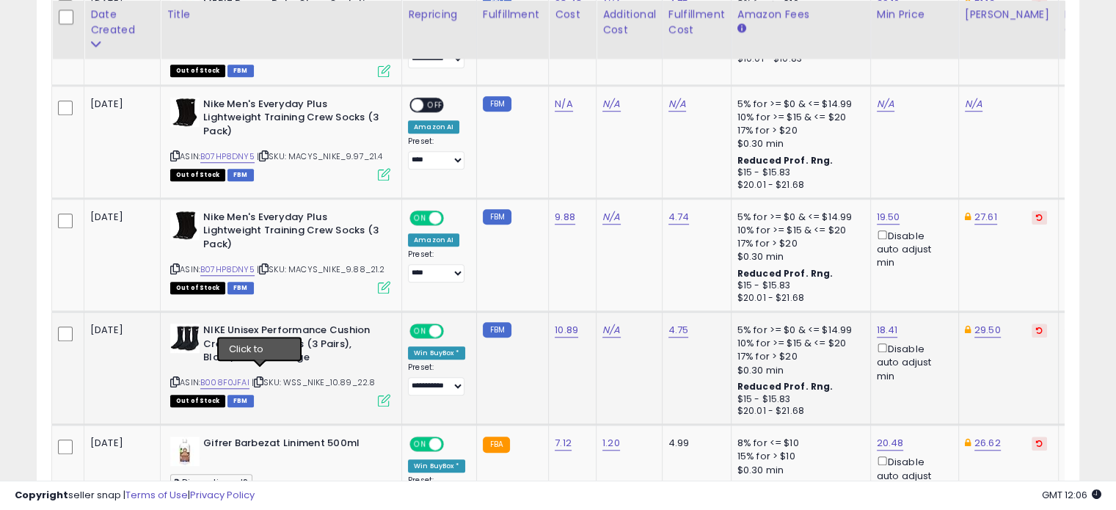
click at [258, 378] on icon at bounding box center [259, 382] width 10 height 8
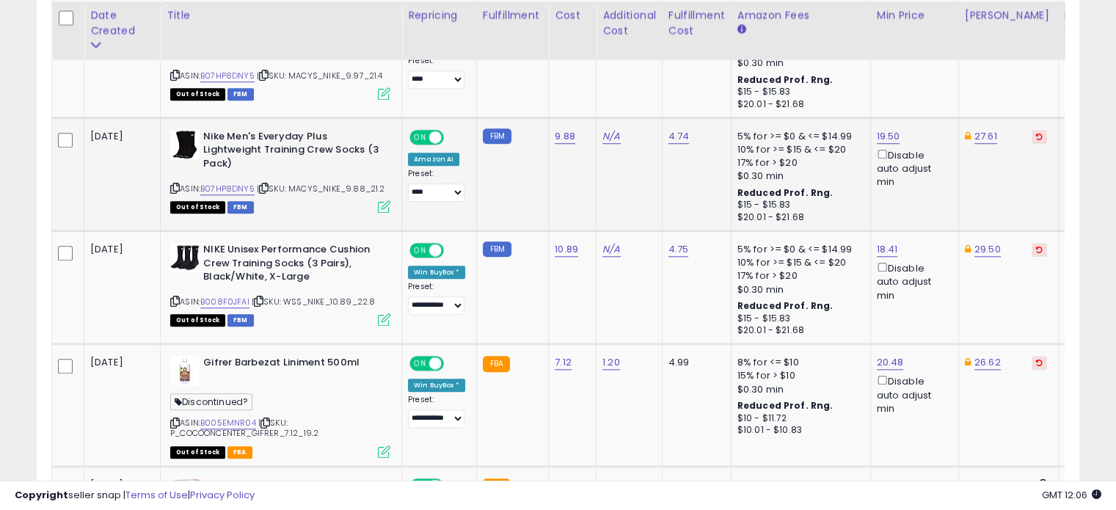
scroll to position [1336, 0]
